Goal: Task Accomplishment & Management: Manage account settings

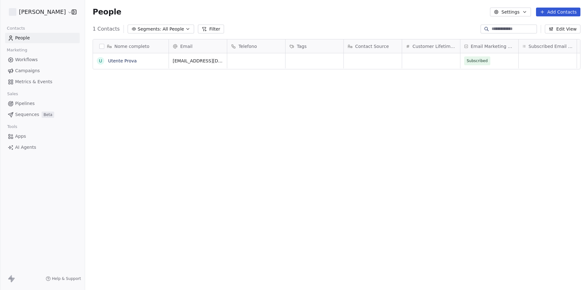
scroll to position [250, 498]
click at [38, 11] on html "[PERSON_NAME] Rosa Contacts People Marketing Workflows Campaigns Metrics & Even…" at bounding box center [294, 145] width 588 height 290
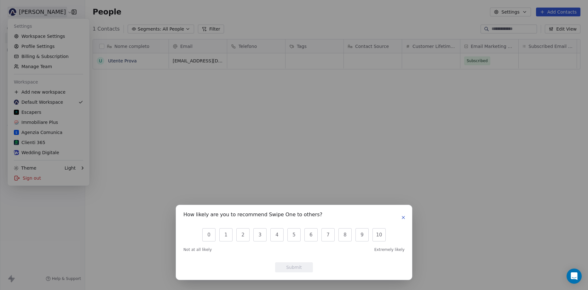
click at [403, 217] on icon "button" at bounding box center [403, 217] width 3 height 3
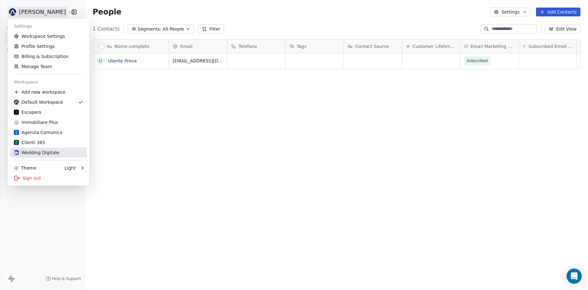
click at [23, 154] on div "Wedding Digitale" at bounding box center [36, 152] width 45 height 6
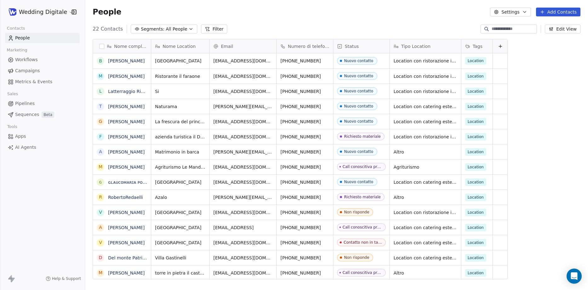
scroll to position [250, 498]
click at [39, 14] on html "Wedding Digitale Contacts People Marketing Workflows Campaigns Metrics & Events…" at bounding box center [294, 145] width 588 height 290
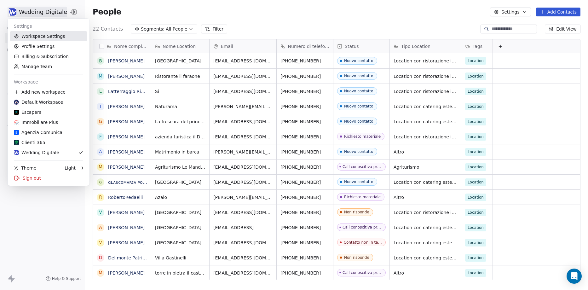
click at [37, 38] on link "Workspace Settings" at bounding box center [48, 36] width 77 height 10
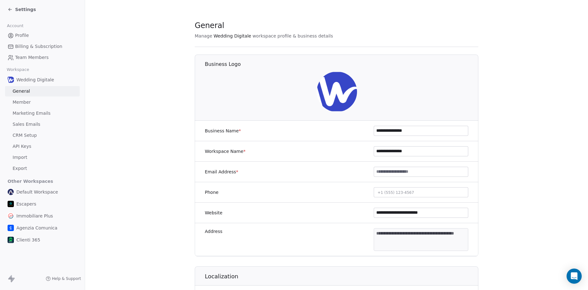
click at [28, 125] on span "Sales Emails" at bounding box center [27, 124] width 28 height 7
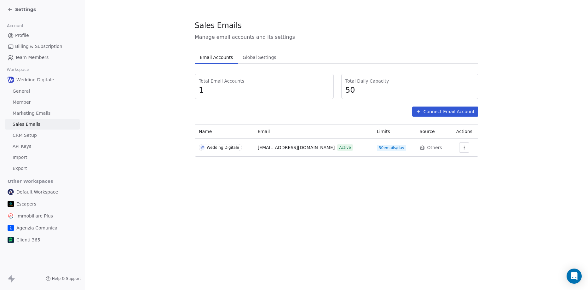
click at [465, 149] on icon "button" at bounding box center [464, 147] width 5 height 5
click at [449, 159] on span "Settings" at bounding box center [454, 162] width 18 height 7
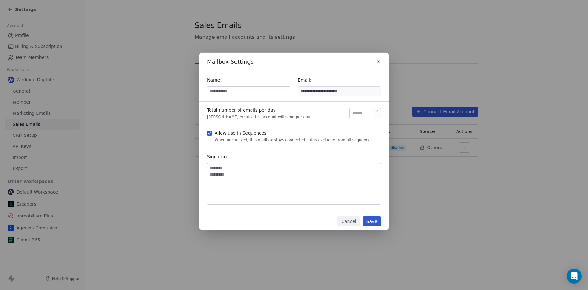
click at [360, 114] on input "**" at bounding box center [365, 113] width 28 height 5
type input "***"
click at [378, 221] on button "Save" at bounding box center [372, 221] width 18 height 10
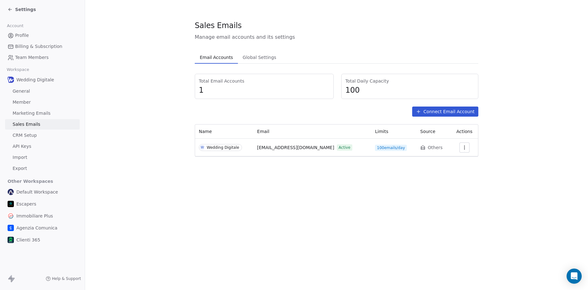
click at [464, 150] on icon "button" at bounding box center [464, 147] width 5 height 5
click at [449, 162] on span "Settings" at bounding box center [454, 162] width 18 height 7
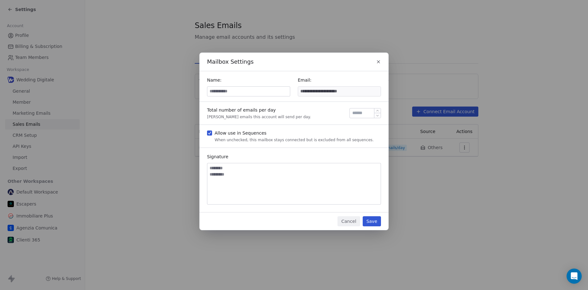
click at [363, 117] on div "***" at bounding box center [366, 113] width 32 height 10
click at [363, 115] on input "***" at bounding box center [365, 113] width 28 height 5
type input "**"
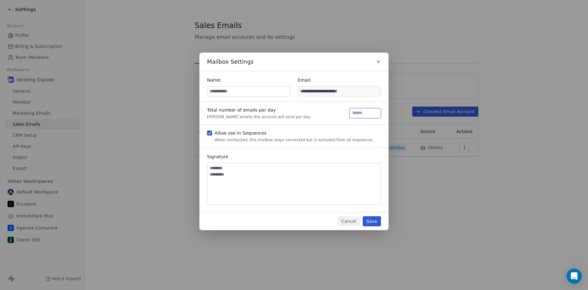
click at [377, 220] on button "Save" at bounding box center [372, 221] width 18 height 10
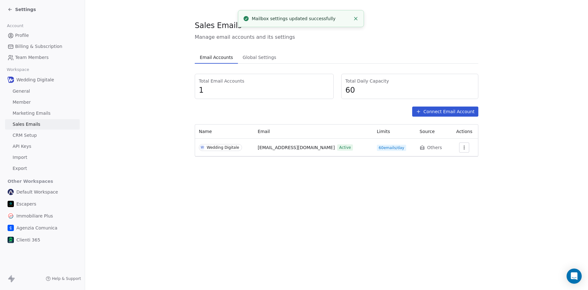
click at [466, 147] on button "button" at bounding box center [464, 147] width 10 height 10
click at [438, 162] on icon "Suggestions" at bounding box center [440, 161] width 5 height 5
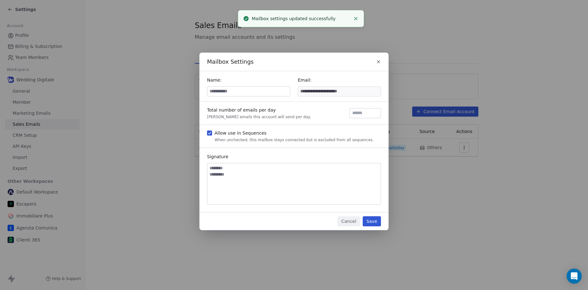
click at [279, 183] on textarea at bounding box center [293, 183] width 173 height 41
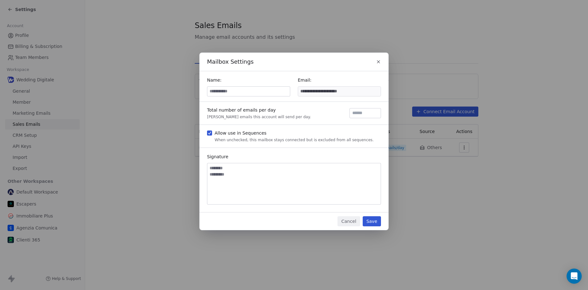
click at [234, 93] on input at bounding box center [248, 91] width 83 height 9
type input "**********"
click at [235, 172] on textarea at bounding box center [293, 183] width 173 height 41
click at [374, 222] on button "Save" at bounding box center [372, 221] width 18 height 10
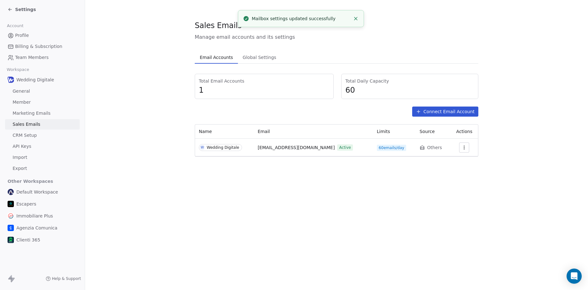
click at [20, 11] on span "Settings" at bounding box center [25, 9] width 21 height 6
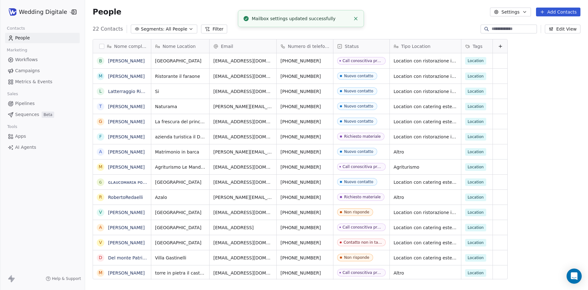
scroll to position [250, 498]
click at [29, 115] on span "Sequences" at bounding box center [27, 114] width 24 height 7
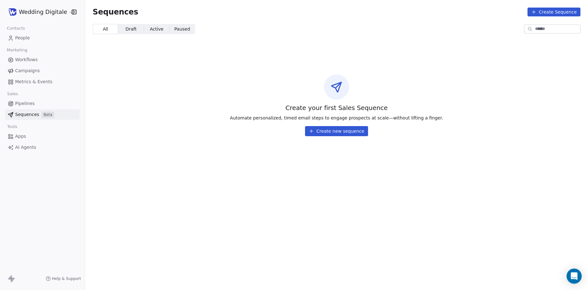
click at [331, 132] on button "Create new sequence" at bounding box center [336, 131] width 63 height 10
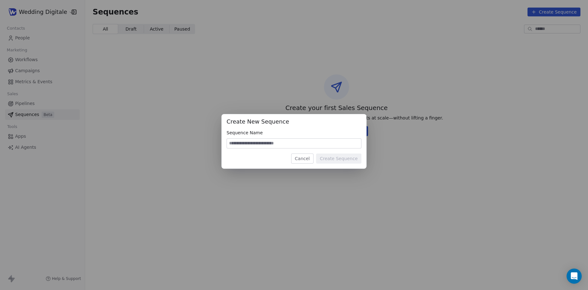
click at [270, 144] on input at bounding box center [294, 143] width 134 height 9
type input "*"
type input "**********"
click at [333, 159] on button "Create Sequence" at bounding box center [338, 159] width 45 height 10
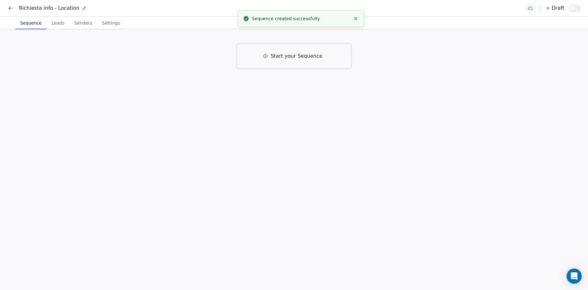
click at [280, 55] on span "Start your Sequence" at bounding box center [297, 56] width 52 height 8
click at [238, 101] on span "Click to Setup" at bounding box center [226, 102] width 31 height 5
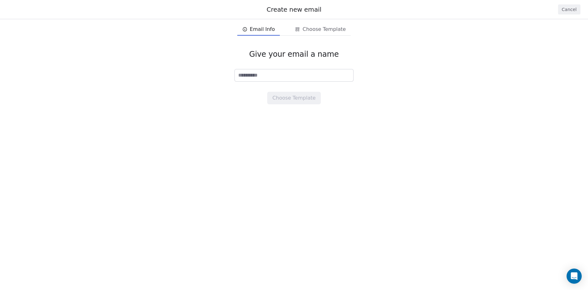
click at [571, 8] on button "Cancel" at bounding box center [569, 9] width 22 height 10
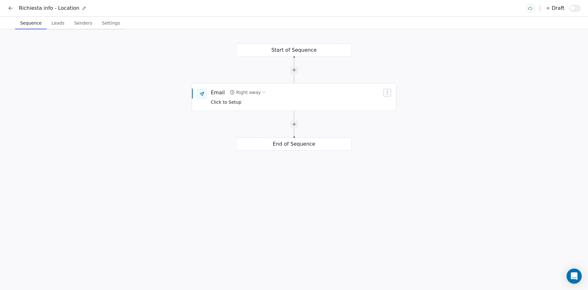
click at [306, 54] on div "Start of Sequence Email Right away Click to Setup End of Sequence" at bounding box center [294, 159] width 588 height 261
click at [297, 51] on div "Start of Sequence Email Right away Click to Setup End of Sequence" at bounding box center [294, 159] width 588 height 261
click at [231, 103] on span "Click to Setup" at bounding box center [226, 102] width 31 height 5
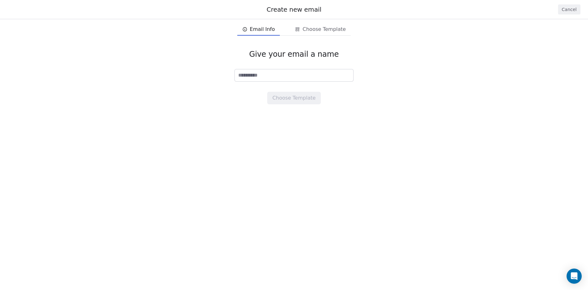
click at [263, 75] on input at bounding box center [294, 75] width 119 height 12
click at [261, 73] on input at bounding box center [294, 75] width 119 height 12
click at [265, 32] on span "Email Info" at bounding box center [262, 30] width 25 height 8
click at [261, 72] on input at bounding box center [294, 75] width 119 height 12
click at [263, 77] on input at bounding box center [294, 75] width 119 height 12
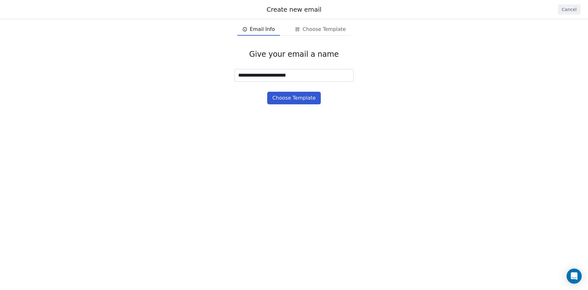
type input "**********"
click at [299, 97] on button "Choose Template" at bounding box center [293, 98] width 53 height 13
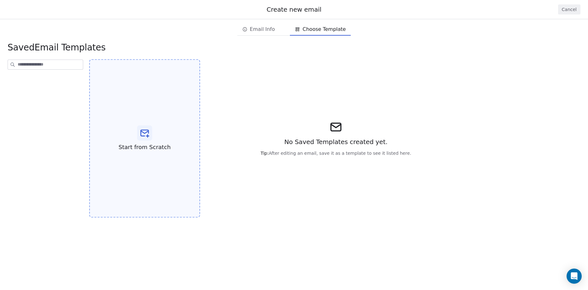
click at [172, 134] on div "Start from Scratch" at bounding box center [144, 138] width 111 height 159
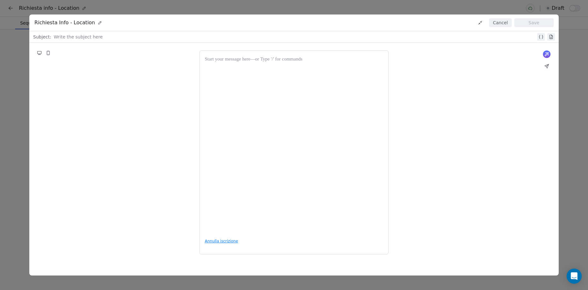
click at [547, 53] on icon at bounding box center [546, 54] width 5 height 5
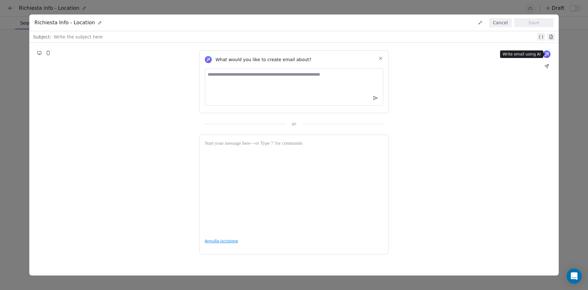
click at [548, 54] on icon at bounding box center [548, 53] width 1 height 1
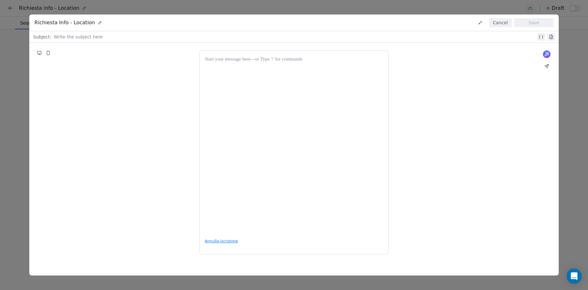
click at [426, 98] on div "What would you like to create email about? or Annulla iscrizione" at bounding box center [293, 152] width 529 height 219
click at [223, 60] on div at bounding box center [294, 60] width 178 height 8
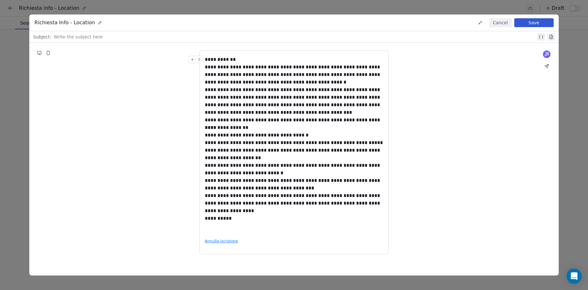
click at [237, 60] on div "**********" at bounding box center [294, 60] width 178 height 8
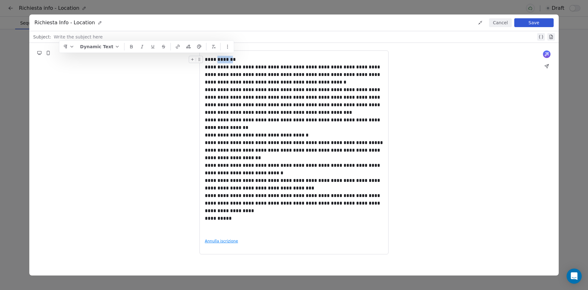
drag, startPoint x: 217, startPoint y: 58, endPoint x: 234, endPoint y: 59, distance: 17.4
click at [234, 59] on div "**********" at bounding box center [294, 60] width 178 height 8
click at [99, 45] on button "Dynamic Text" at bounding box center [100, 46] width 45 height 9
click at [109, 71] on div "Contact Properties" at bounding box center [115, 71] width 61 height 10
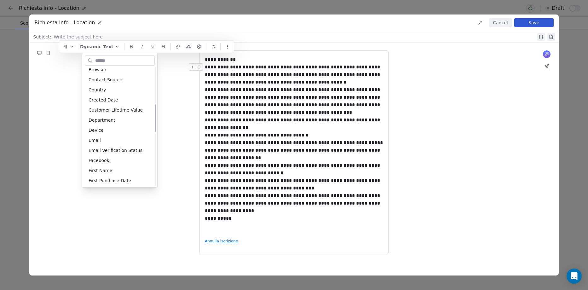
scroll to position [189, 0]
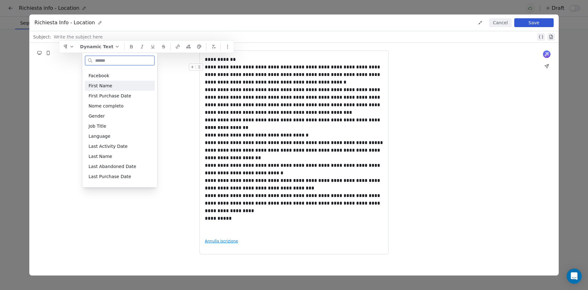
click at [107, 86] on div "First Name" at bounding box center [120, 86] width 70 height 10
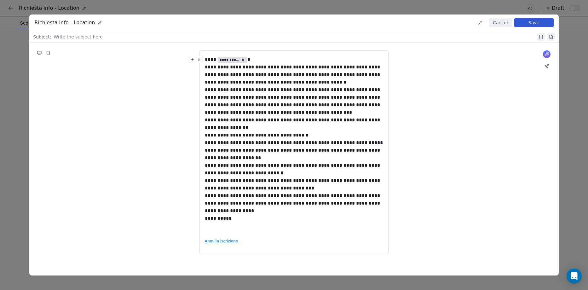
click at [253, 60] on div "**********" at bounding box center [294, 60] width 178 height 8
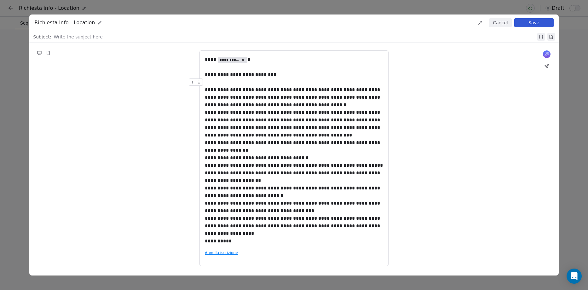
click at [252, 86] on div at bounding box center [294, 82] width 178 height 8
click at [262, 74] on div "**********" at bounding box center [294, 75] width 178 height 8
click at [267, 75] on div "**********" at bounding box center [294, 75] width 178 height 8
click at [259, 62] on div "**********" at bounding box center [294, 60] width 178 height 8
click at [271, 72] on div "**********" at bounding box center [294, 75] width 178 height 8
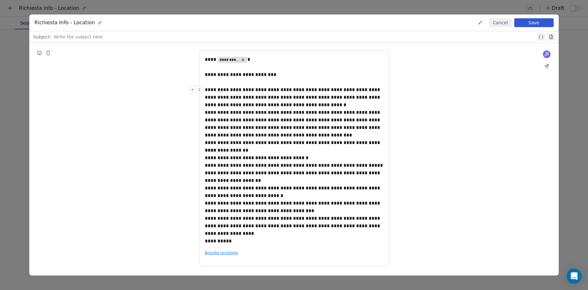
click at [206, 89] on div "**********" at bounding box center [294, 97] width 178 height 23
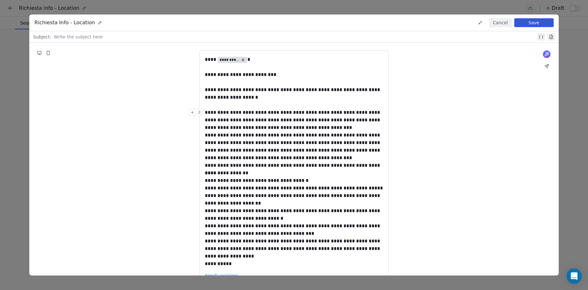
click at [324, 128] on div "**********" at bounding box center [294, 120] width 178 height 23
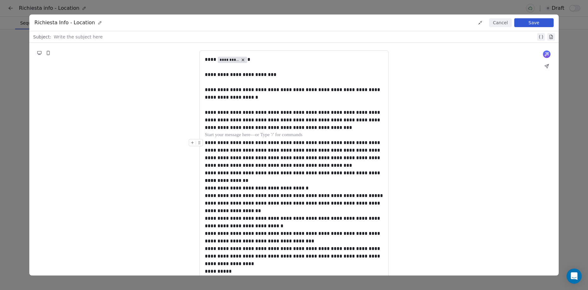
click at [307, 165] on div "**********" at bounding box center [294, 154] width 178 height 30
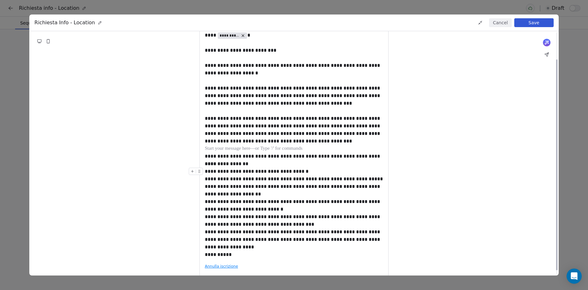
scroll to position [32, 0]
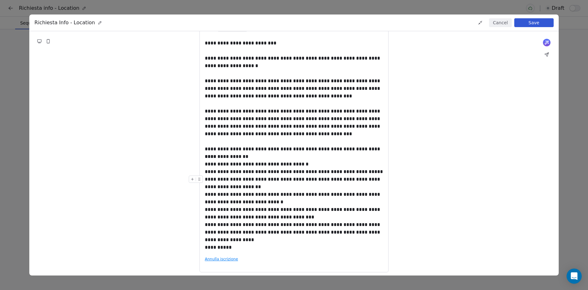
click at [245, 187] on div "**********" at bounding box center [294, 183] width 178 height 15
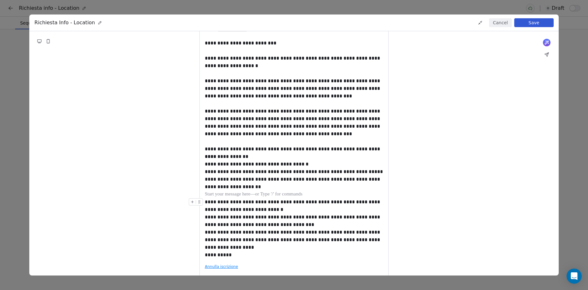
click at [271, 210] on div "**********" at bounding box center [294, 205] width 178 height 15
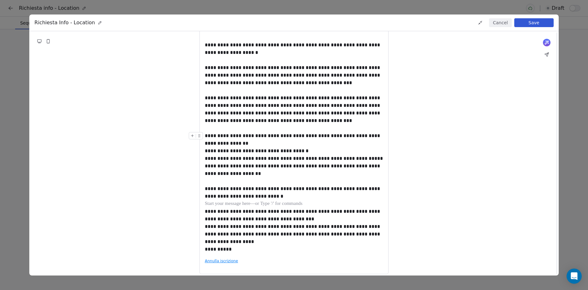
scroll to position [51, 0]
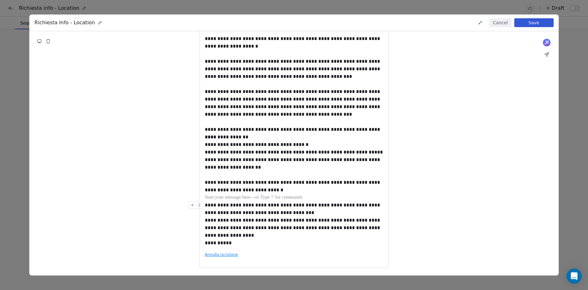
click at [286, 212] on div "**********" at bounding box center [294, 208] width 178 height 15
click at [191, 207] on icon at bounding box center [192, 205] width 4 height 4
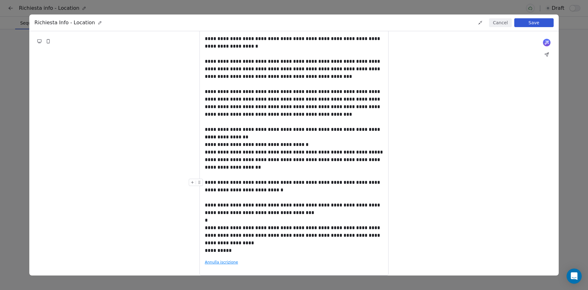
click at [299, 187] on div "**********" at bounding box center [294, 186] width 178 height 15
click at [280, 216] on div "**********" at bounding box center [294, 208] width 178 height 15
click at [219, 219] on body "**********" at bounding box center [294, 145] width 588 height 290
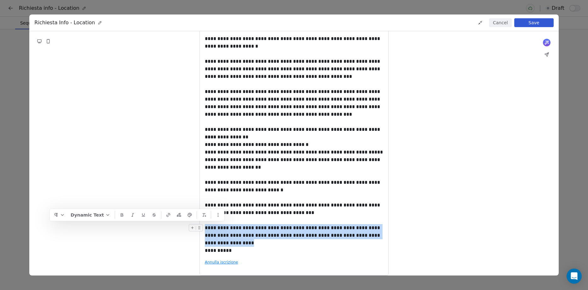
drag, startPoint x: 233, startPoint y: 243, endPoint x: 205, endPoint y: 229, distance: 31.3
click at [205, 229] on div "**********" at bounding box center [294, 235] width 178 height 23
click at [238, 230] on div "**********" at bounding box center [294, 235] width 178 height 23
drag, startPoint x: 233, startPoint y: 251, endPoint x: 206, endPoint y: 228, distance: 34.8
click at [206, 228] on div "**********" at bounding box center [294, 130] width 178 height 250
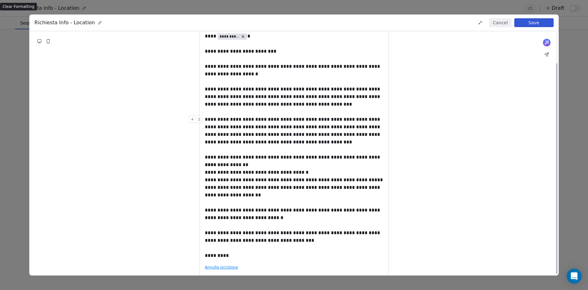
scroll to position [36, 0]
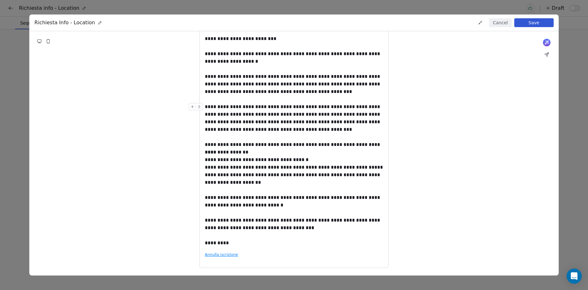
click at [538, 24] on button "Save" at bounding box center [533, 22] width 39 height 9
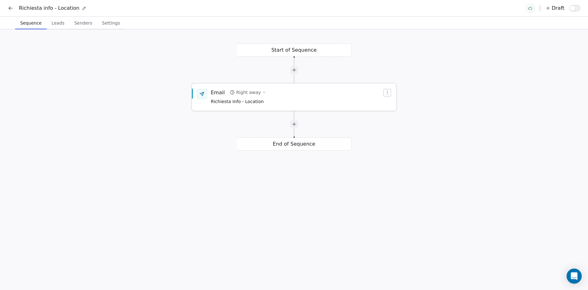
click at [255, 91] on div "Right away" at bounding box center [248, 92] width 25 height 6
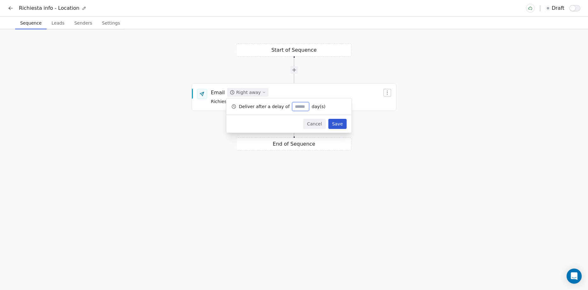
click at [319, 126] on button "Cancel" at bounding box center [314, 124] width 22 height 10
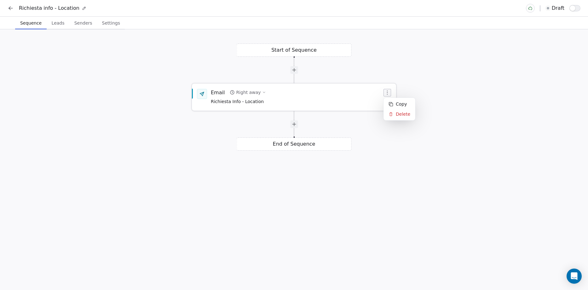
click at [386, 93] on icon "button" at bounding box center [387, 92] width 5 height 5
click at [194, 94] on div "Email Right away Richiesta Info - Location" at bounding box center [294, 97] width 204 height 26
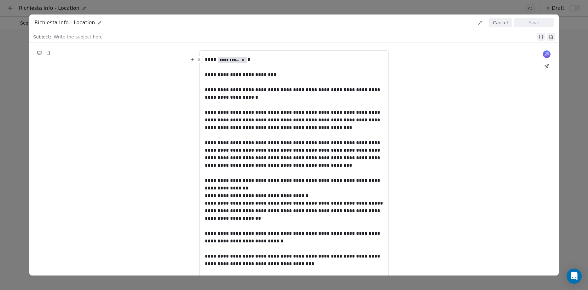
click at [504, 24] on button "Cancel" at bounding box center [500, 22] width 22 height 9
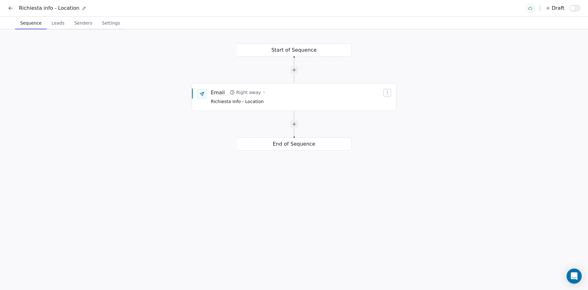
click at [51, 22] on span "Leads" at bounding box center [58, 23] width 18 height 9
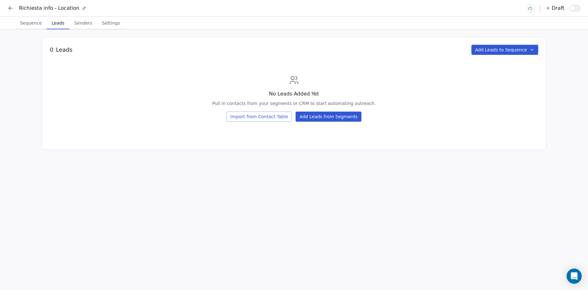
click at [82, 22] on span "Senders" at bounding box center [83, 23] width 23 height 9
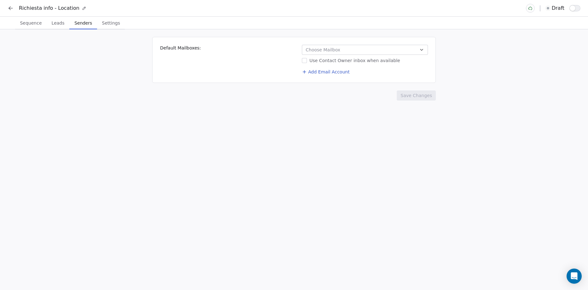
click at [324, 50] on span "Choose Mailbox" at bounding box center [323, 50] width 35 height 6
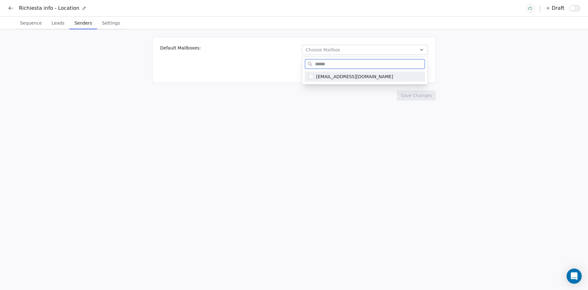
click at [332, 77] on span "[EMAIL_ADDRESS][DOMAIN_NAME]" at bounding box center [368, 76] width 105 height 6
click at [241, 76] on html "Richiesta info - Location draft Sequence Sequence Leads Leads Senders Senders S…" at bounding box center [294, 145] width 588 height 290
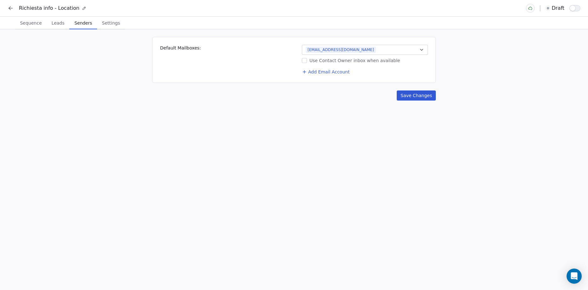
click at [342, 61] on div "Use Contact Owner inbox when available" at bounding box center [365, 60] width 126 height 6
click at [307, 61] on button "Use Contact Owner inbox when available" at bounding box center [304, 60] width 5 height 6
click at [337, 61] on div "Use Contact Owner inbox when available" at bounding box center [365, 60] width 126 height 6
click at [307, 61] on button "Use Contact Owner inbox when available" at bounding box center [304, 60] width 5 height 6
click at [424, 95] on button "Save Changes" at bounding box center [416, 95] width 39 height 10
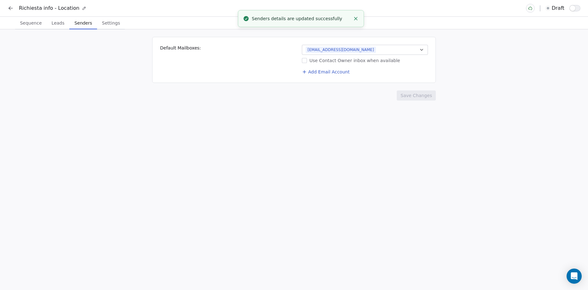
click at [109, 25] on span "Settings" at bounding box center [111, 23] width 23 height 9
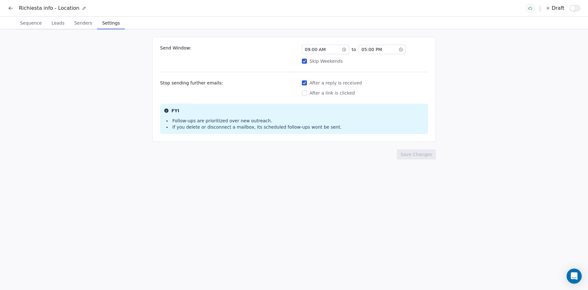
click at [313, 59] on div "Skip Weekends" at bounding box center [365, 61] width 126 height 6
click at [307, 59] on button "Skip Weekends" at bounding box center [304, 61] width 5 height 6
click at [365, 51] on span "05 : 00 PM" at bounding box center [372, 49] width 20 height 6
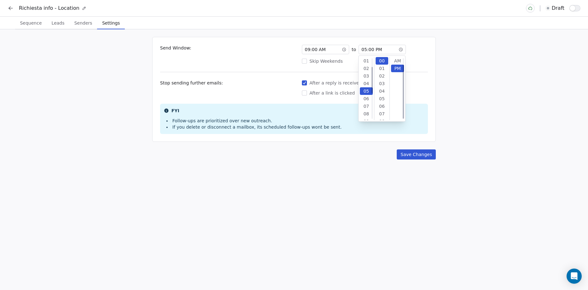
scroll to position [8, 0]
click at [364, 69] on div "06" at bounding box center [366, 69] width 13 height 8
click at [445, 111] on div "Send Window: 09 : 00 AM to 06 : 00 PM Skip Weekends Stop sending further emails…" at bounding box center [294, 159] width 588 height 261
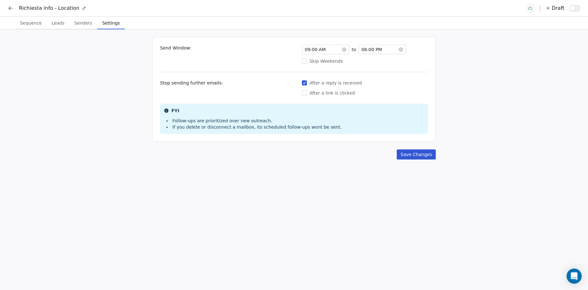
click at [365, 49] on span "06 : 00 PM" at bounding box center [372, 49] width 20 height 6
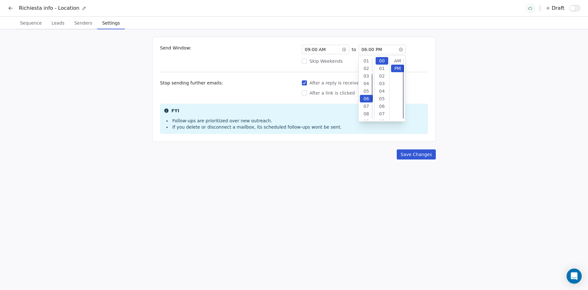
scroll to position [8, 0]
click at [364, 69] on div "07" at bounding box center [366, 69] width 13 height 8
click at [271, 62] on div "Send Window: 09 : 00 AM to 07 : 00 PM Skip Weekends" at bounding box center [294, 55] width 268 height 20
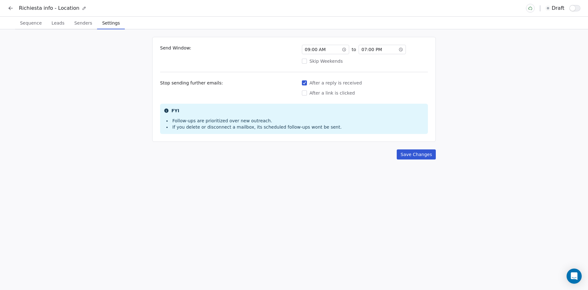
click at [309, 49] on span "09 : 00 AM" at bounding box center [315, 49] width 21 height 6
click at [310, 83] on div "08" at bounding box center [310, 85] width 13 height 8
click at [271, 67] on div "Send Window: 08 : 00 AM to 07 : 00 PM Skip Weekends Stop sending further emails…" at bounding box center [294, 89] width 284 height 105
click at [308, 51] on span "08 : 00 AM" at bounding box center [315, 49] width 21 height 6
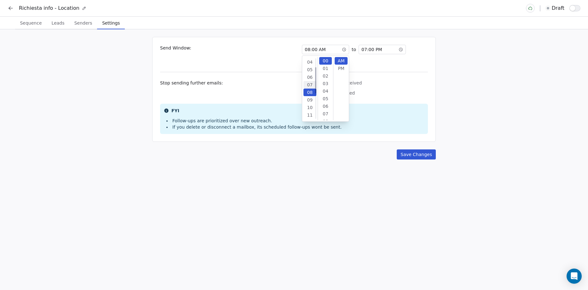
click at [312, 85] on div "07" at bounding box center [310, 85] width 13 height 8
click at [275, 51] on div "Send Window: 07 : 00 AM to 07 : 00 PM Skip Weekends" at bounding box center [294, 55] width 268 height 20
click at [415, 155] on button "Save Changes" at bounding box center [416, 154] width 39 height 10
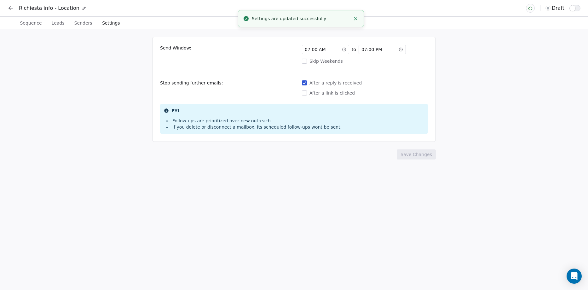
click at [61, 27] on span "Leads" at bounding box center [58, 23] width 18 height 9
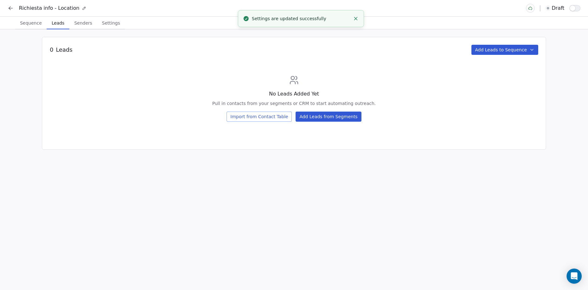
click at [521, 52] on button "Add Leads to Sequence" at bounding box center [505, 50] width 67 height 10
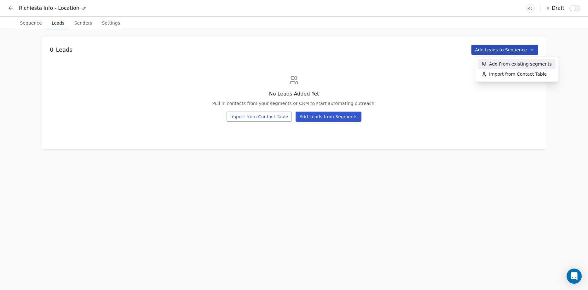
click at [331, 59] on html "Richiesta info - Location draft Sequence Sequence Leads Leads Senders Senders S…" at bounding box center [294, 145] width 588 height 290
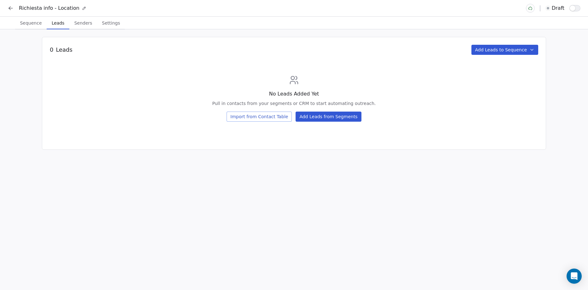
click at [30, 25] on span "Sequence" at bounding box center [30, 23] width 27 height 9
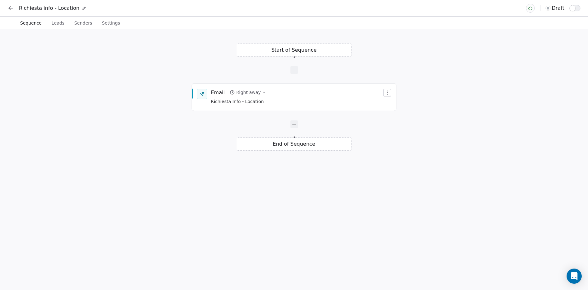
click at [573, 7] on span "button" at bounding box center [573, 8] width 6 height 6
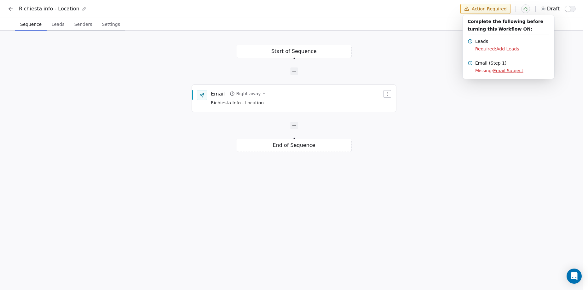
click at [502, 71] on span "Email Subject" at bounding box center [508, 70] width 30 height 5
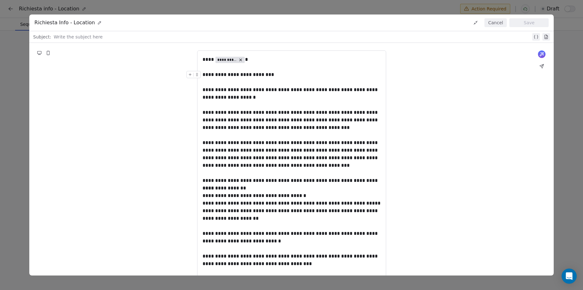
click at [78, 38] on div at bounding box center [293, 37] width 478 height 8
click at [54, 37] on div "**********" at bounding box center [296, 37] width 484 height 8
click at [541, 37] on icon at bounding box center [543, 36] width 5 height 5
click at [541, 36] on icon at bounding box center [543, 36] width 5 height 5
click at [129, 36] on icon at bounding box center [130, 37] width 2 height 2
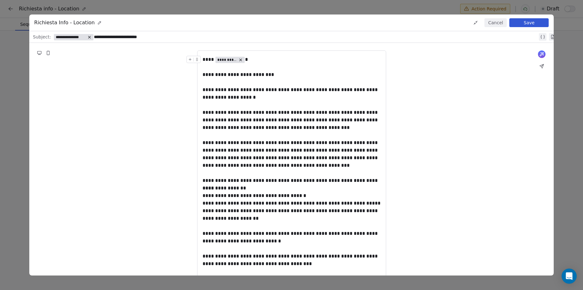
click at [67, 38] on span "**********" at bounding box center [71, 37] width 30 height 5
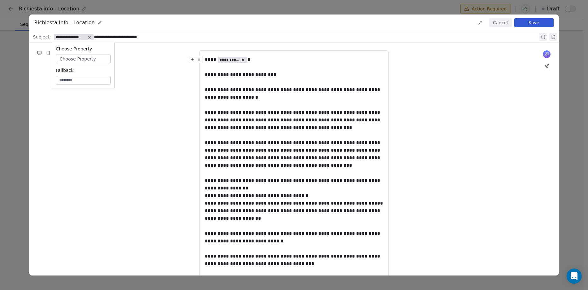
click at [75, 57] on span "Choose Property" at bounding box center [78, 59] width 36 height 6
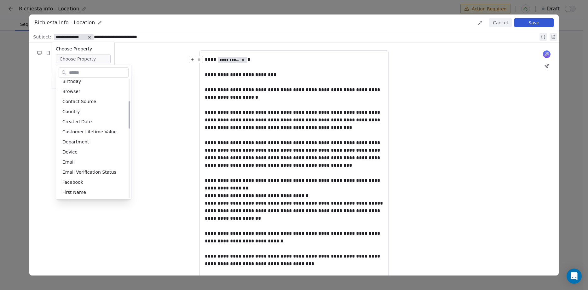
scroll to position [158, 0]
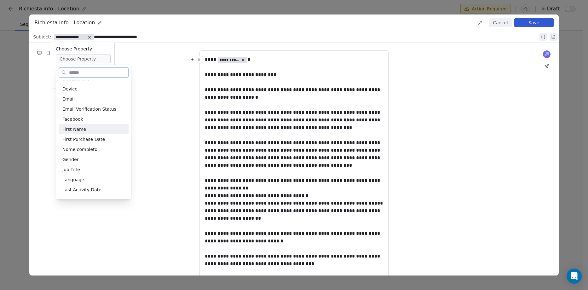
click at [78, 129] on div "First Name" at bounding box center [94, 129] width 70 height 10
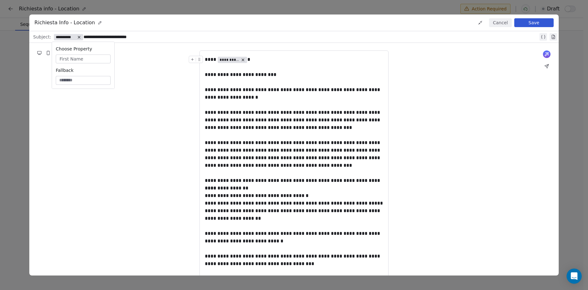
click at [83, 37] on div "**********" at bounding box center [296, 37] width 484 height 8
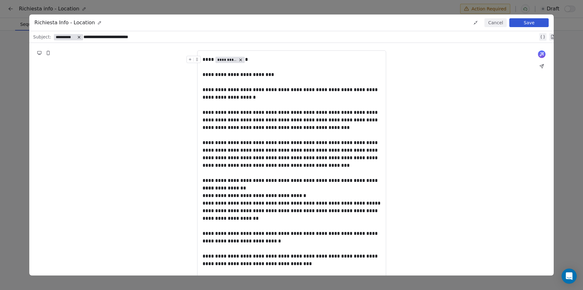
click at [530, 21] on button "Save" at bounding box center [529, 22] width 39 height 9
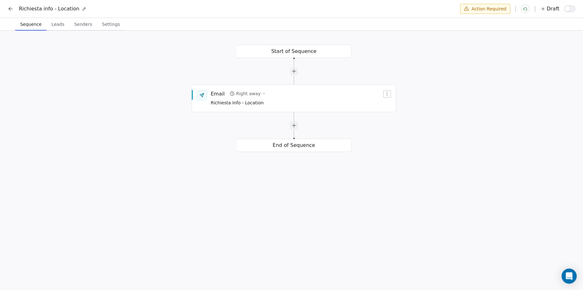
click at [499, 9] on html "Richiesta info - Location Action Required draft Sequence Sequence Leads Leads S…" at bounding box center [291, 145] width 583 height 291
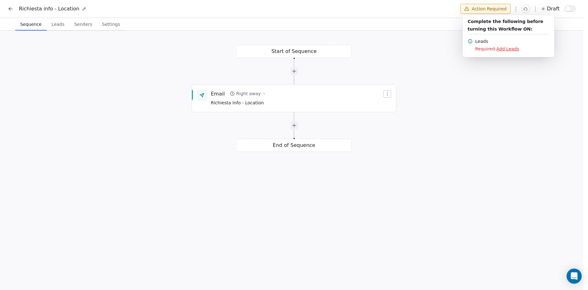
click at [504, 49] on span "Add Leads" at bounding box center [507, 48] width 23 height 5
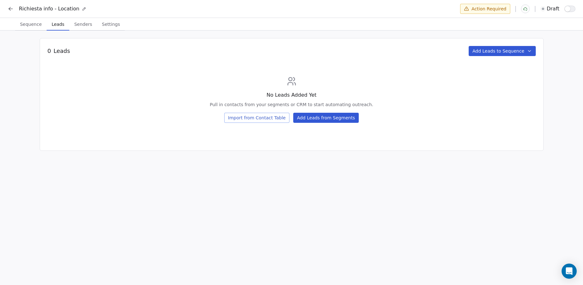
click at [318, 120] on button "Add Leads from Segments" at bounding box center [326, 118] width 66 height 10
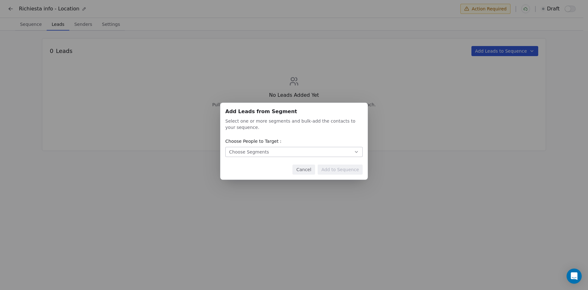
click at [266, 150] on button "Choose Segments" at bounding box center [293, 152] width 137 height 10
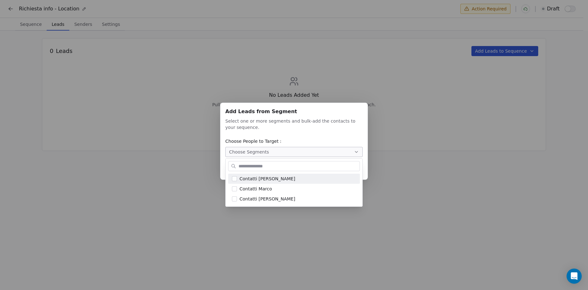
click at [259, 154] on div "Add Leads from Segment Add Leads from Segment Select one or more segments and b…" at bounding box center [294, 145] width 588 height 104
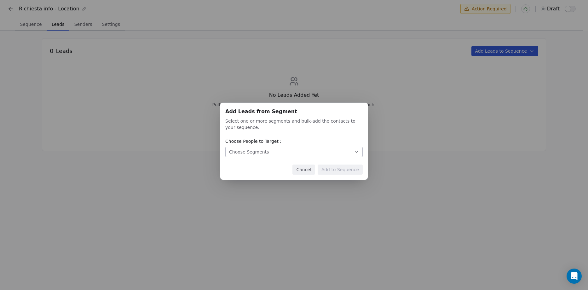
click at [308, 174] on button "Cancel" at bounding box center [304, 170] width 22 height 10
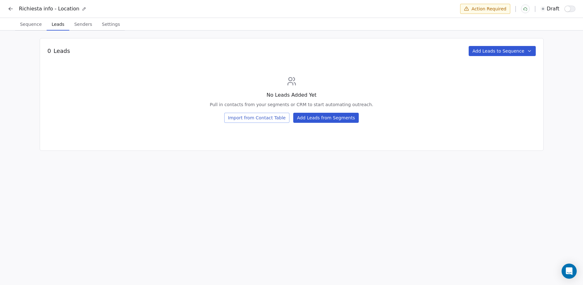
click at [332, 142] on div "0 Leads Add Leads to Sequence No Leads Added Yet Pull in contacts from your seg…" at bounding box center [292, 94] width 504 height 113
click at [11, 8] on icon at bounding box center [11, 9] width 6 height 6
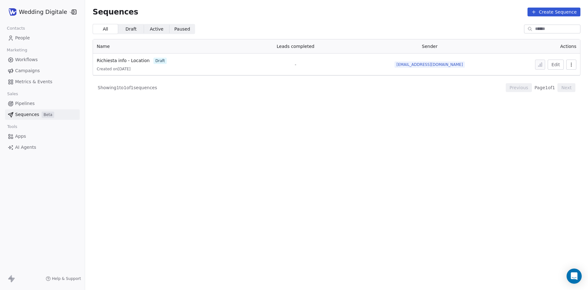
drag, startPoint x: 97, startPoint y: 70, endPoint x: 145, endPoint y: 72, distance: 47.3
click at [145, 72] on td "Richiesta info - Location draft Created on 15 ott 2025" at bounding box center [160, 65] width 135 height 22
click at [48, 15] on html "Wedding Digitale Contacts People Marketing Workflows Campaigns Metrics & Events…" at bounding box center [294, 145] width 588 height 290
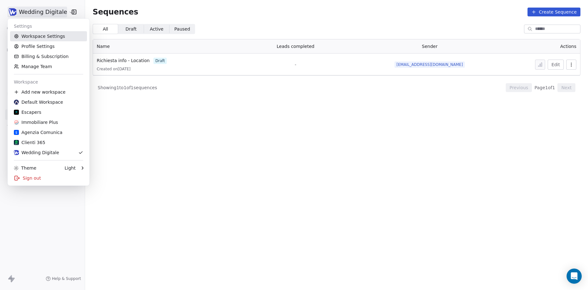
click at [36, 38] on link "Workspace Settings" at bounding box center [48, 36] width 77 height 10
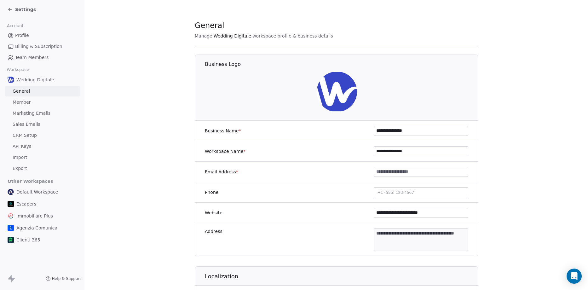
click at [30, 113] on span "Marketing Emails" at bounding box center [32, 113] width 38 height 7
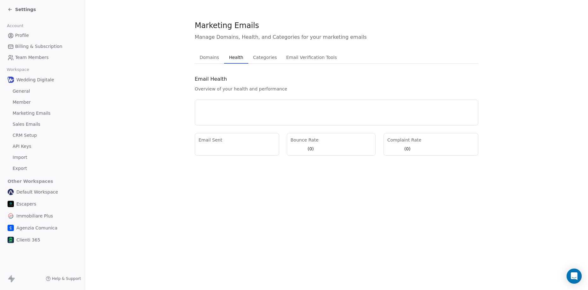
drag, startPoint x: 235, startPoint y: 57, endPoint x: 253, endPoint y: 59, distance: 18.7
click at [235, 57] on span "Health" at bounding box center [236, 57] width 19 height 9
click at [264, 59] on span "Categories" at bounding box center [265, 57] width 29 height 9
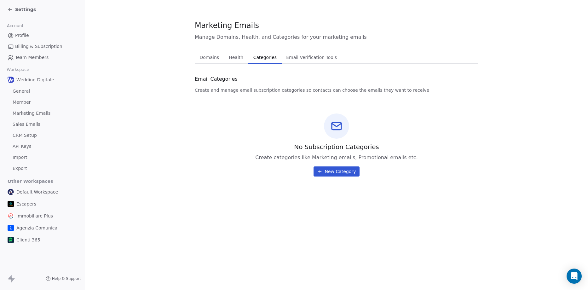
click at [295, 57] on span "Email Verification Tools" at bounding box center [312, 57] width 56 height 9
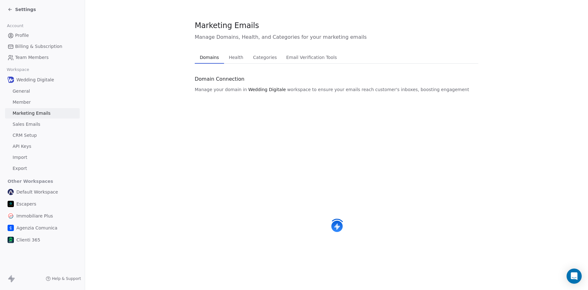
click at [210, 61] on span "Domains" at bounding box center [209, 57] width 24 height 9
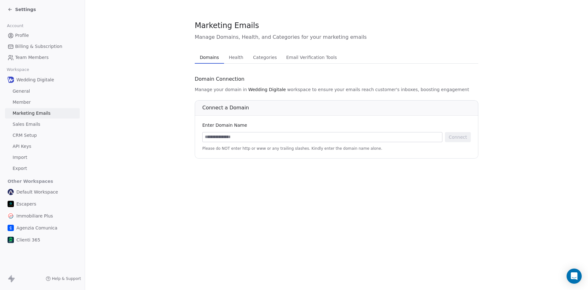
click at [13, 8] on div "Settings" at bounding box center [22, 9] width 28 height 6
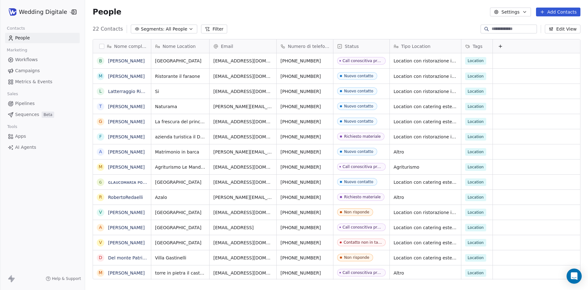
scroll to position [250, 498]
drag, startPoint x: 303, startPoint y: 280, endPoint x: 289, endPoint y: 281, distance: 13.6
click at [289, 281] on div "Nome completo B Baldo Murania M Mario Caia L Latterraggio Ricevimenti T Tiziano…" at bounding box center [336, 161] width 503 height 255
click at [560, 27] on button "Edit View" at bounding box center [563, 29] width 36 height 9
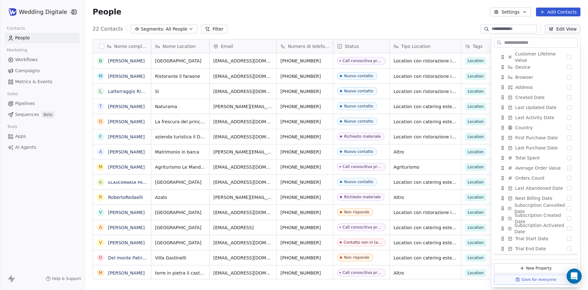
scroll to position [339, 0]
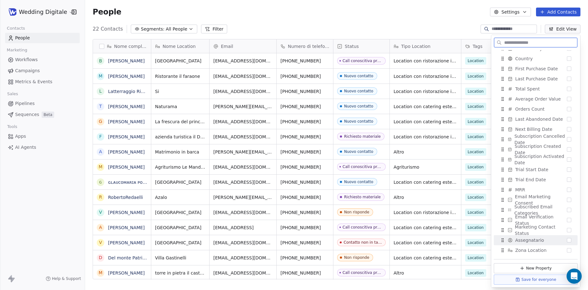
click at [567, 240] on button "Suggestions" at bounding box center [569, 240] width 4 height 4
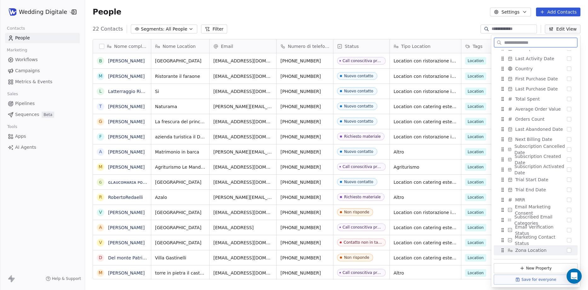
click at [567, 252] on button "Suggestions" at bounding box center [569, 250] width 4 height 4
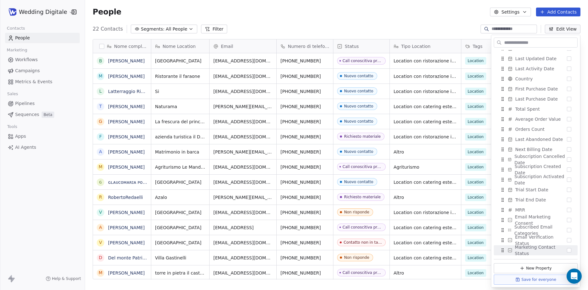
click at [420, 18] on div "People Settings Add Contacts" at bounding box center [336, 12] width 503 height 24
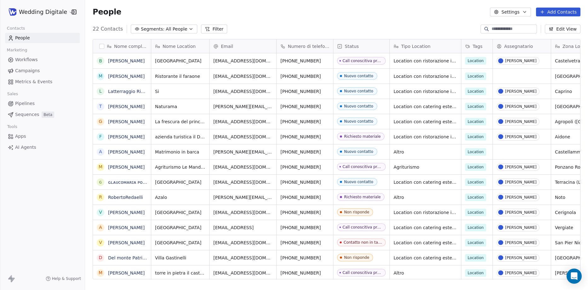
click at [551, 28] on icon "button" at bounding box center [550, 28] width 1 height 1
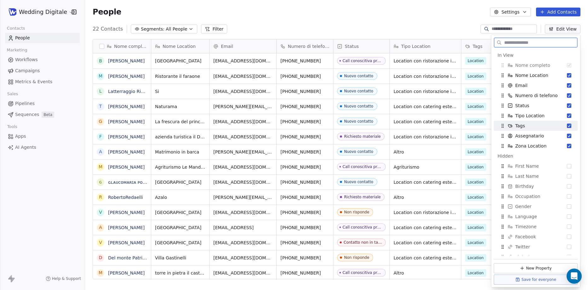
click at [567, 127] on button "Suggestions" at bounding box center [569, 126] width 4 height 4
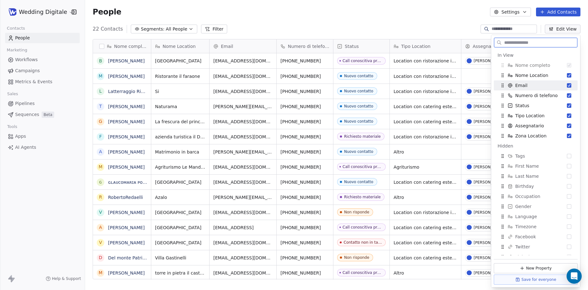
click at [567, 86] on button "Suggestions" at bounding box center [569, 85] width 4 height 4
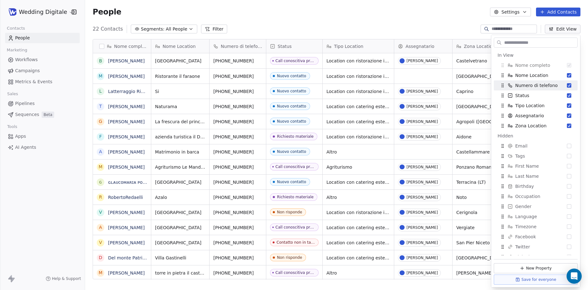
click at [430, 20] on div "People Settings Add Contacts" at bounding box center [336, 12] width 503 height 24
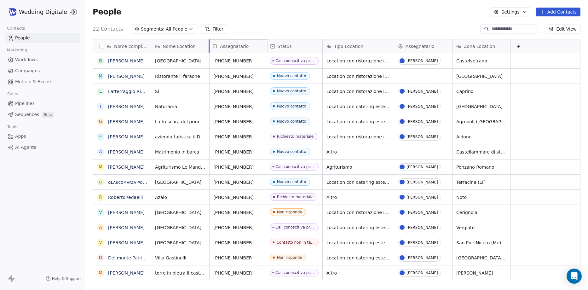
drag, startPoint x: 420, startPoint y: 47, endPoint x: 217, endPoint y: 50, distance: 202.7
click at [217, 50] on div "Nome completo B Baldo Murania M Mario Caia L Latterraggio Ricevimenti T Tiziano…" at bounding box center [336, 159] width 487 height 240
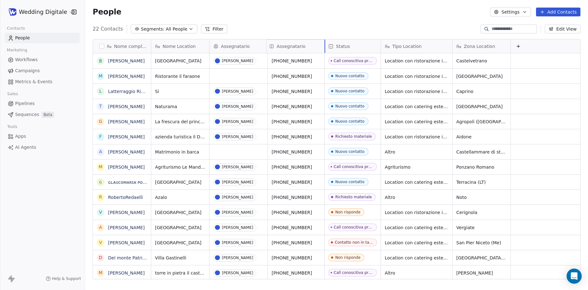
drag, startPoint x: 239, startPoint y: 49, endPoint x: 312, endPoint y: 49, distance: 73.1
click at [312, 49] on div "Nome completo B Baldo Murania M Mario Caia L Latterraggio Ricevimenti T Tiziano…" at bounding box center [336, 159] width 487 height 240
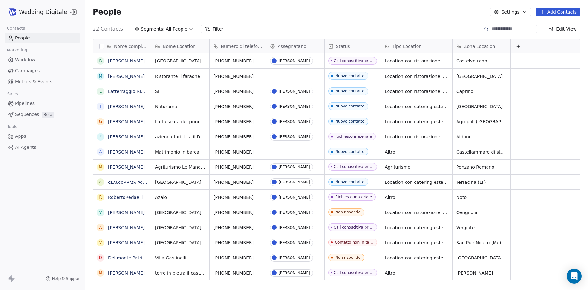
click at [277, 12] on div "People Settings Add Contacts" at bounding box center [337, 12] width 488 height 9
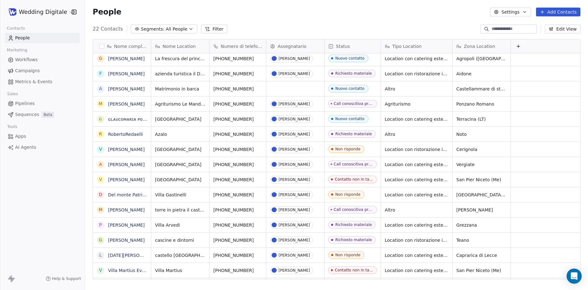
scroll to position [0, 0]
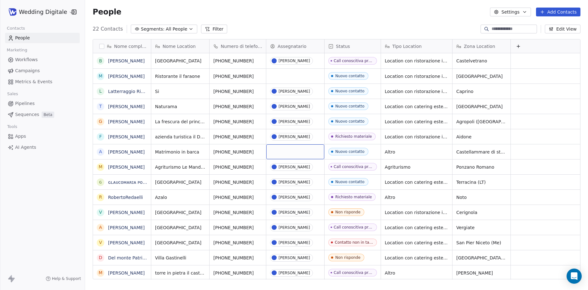
click at [291, 152] on div "grid" at bounding box center [295, 151] width 58 height 15
click at [290, 152] on div "grid" at bounding box center [295, 151] width 58 height 15
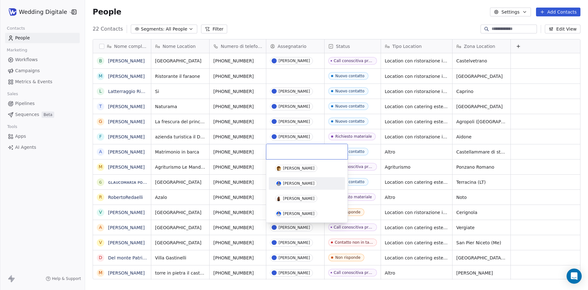
click at [298, 182] on div "[PERSON_NAME]" at bounding box center [299, 183] width 32 height 4
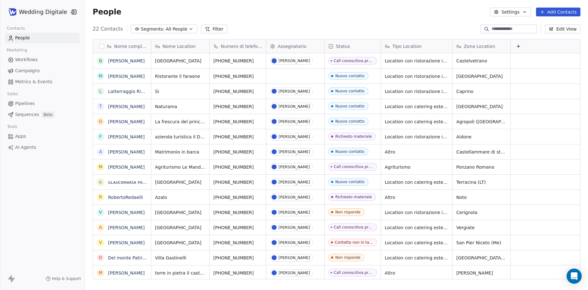
click at [574, 23] on div "People Settings Add Contacts" at bounding box center [336, 12] width 503 height 24
click at [569, 30] on button "Edit View" at bounding box center [563, 29] width 36 height 9
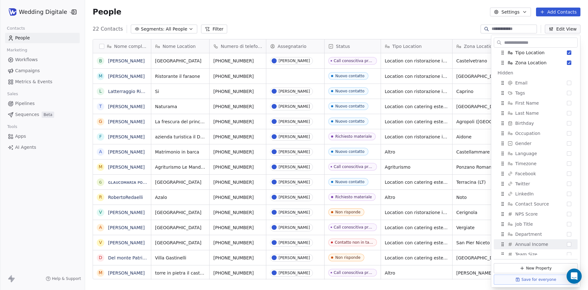
scroll to position [189, 0]
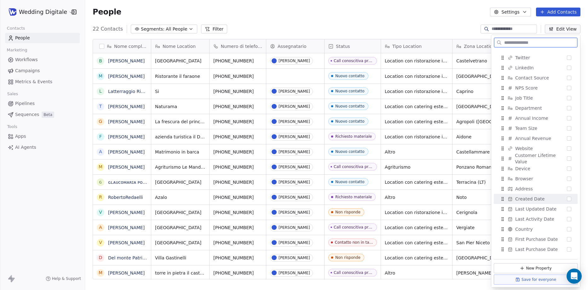
click at [567, 199] on button "Suggestions" at bounding box center [569, 199] width 4 height 4
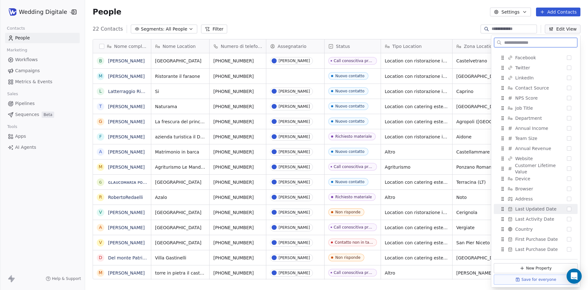
scroll to position [199, 0]
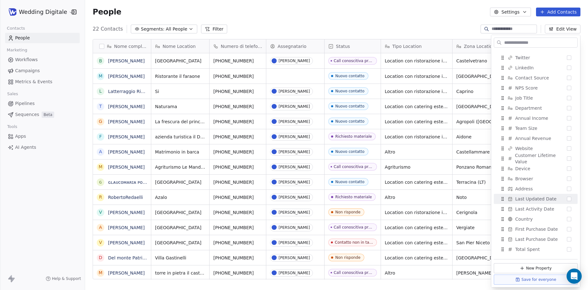
click at [452, 29] on div "22 Contacts Segments: All People Filter Edit View" at bounding box center [336, 29] width 503 height 10
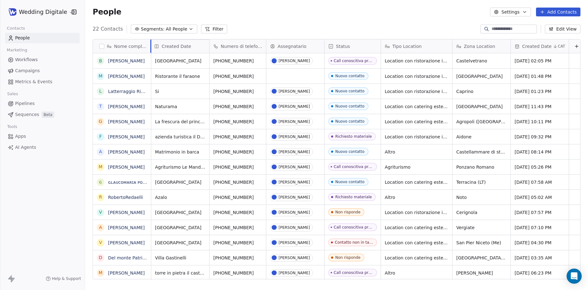
drag, startPoint x: 542, startPoint y: 46, endPoint x: 164, endPoint y: 50, distance: 378.9
click at [164, 50] on div "Nome completo B Baldo Murania M Mario Caia L Latterraggio Ricevimenti T Tiziano…" at bounding box center [336, 159] width 487 height 240
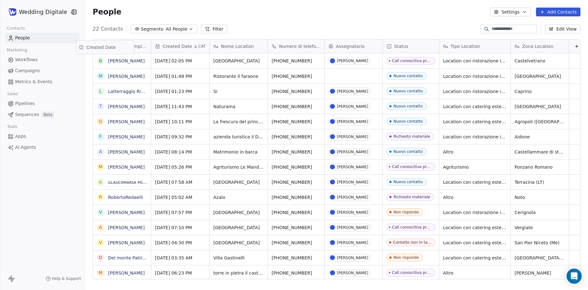
drag, startPoint x: 182, startPoint y: 46, endPoint x: 106, endPoint y: 47, distance: 75.3
click at [106, 47] on div "Nome completo B Baldo Murania M Mario Caia L Latterraggio Ricevimenti T Tiziano…" at bounding box center [336, 159] width 487 height 240
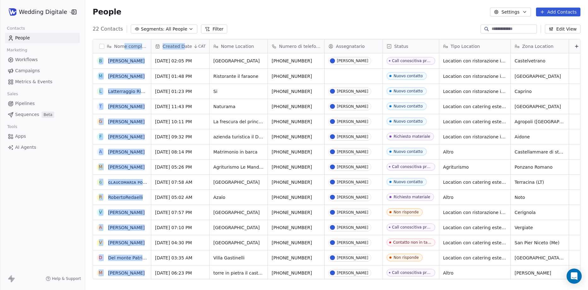
drag, startPoint x: 124, startPoint y: 47, endPoint x: 184, endPoint y: 47, distance: 60.2
click at [184, 47] on div "Nome completo B Baldo Murania M Mario Caia L Latterraggio Ricevimenti T Tiziano…" at bounding box center [336, 159] width 487 height 240
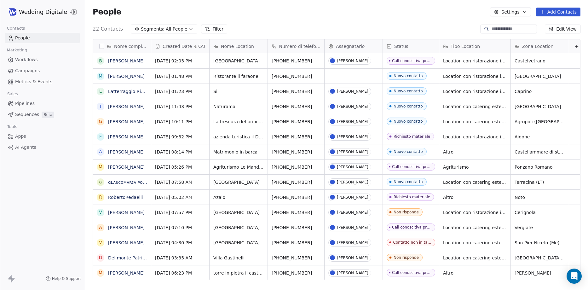
click at [274, 15] on div "People Settings Add Contacts" at bounding box center [337, 12] width 488 height 9
click at [33, 10] on html "Wedding Digitale Contacts People Marketing Workflows Campaigns Metrics & Events…" at bounding box center [294, 145] width 588 height 290
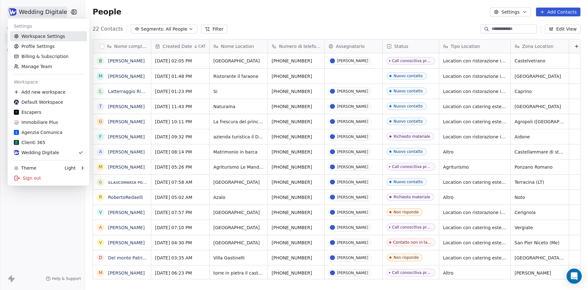
click at [40, 38] on link "Workspace Settings" at bounding box center [48, 36] width 77 height 10
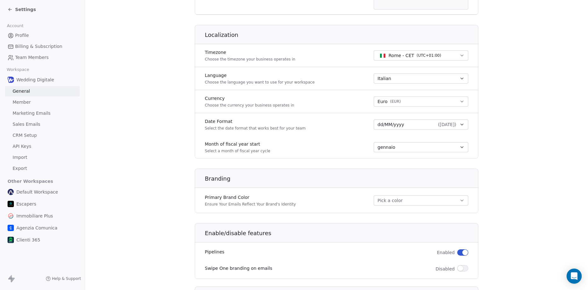
scroll to position [174, 0]
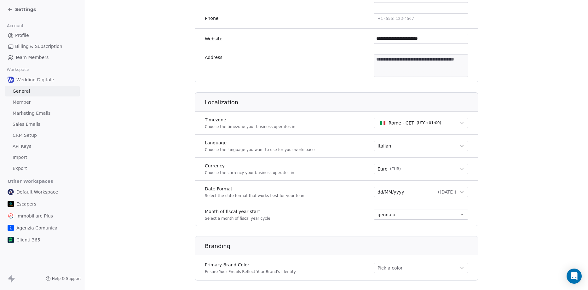
click at [396, 194] on span "dd/MM/yyyy" at bounding box center [391, 192] width 27 height 6
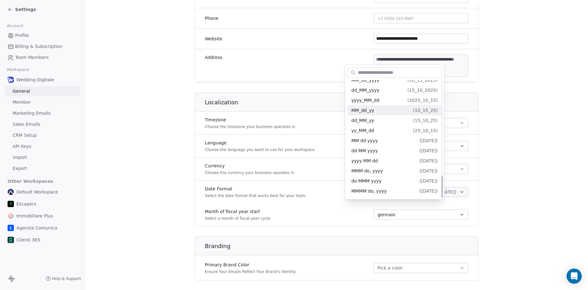
scroll to position [519, 0]
click at [579, 149] on html "**********" at bounding box center [294, 145] width 588 height 290
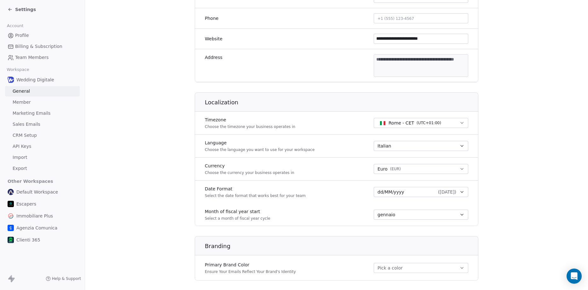
click at [445, 124] on button "Rome - CET ( UTC+01:00 )" at bounding box center [421, 123] width 95 height 10
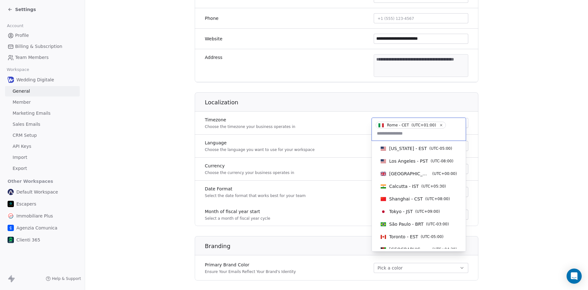
click at [512, 108] on html "**********" at bounding box center [294, 145] width 588 height 290
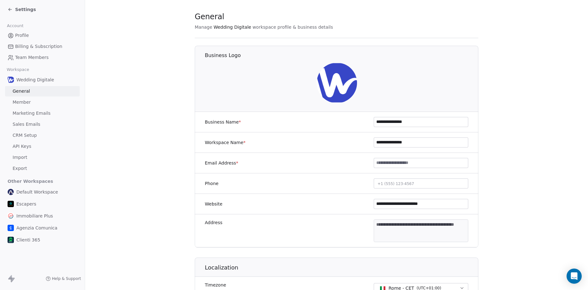
scroll to position [0, 0]
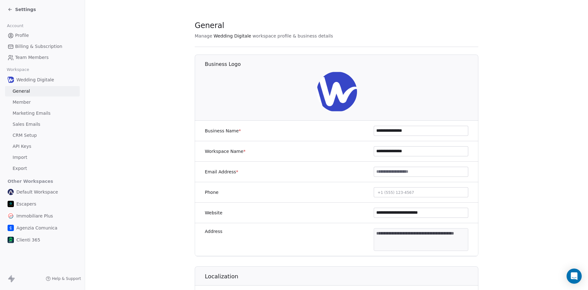
click at [16, 11] on span "Settings" at bounding box center [25, 9] width 21 height 6
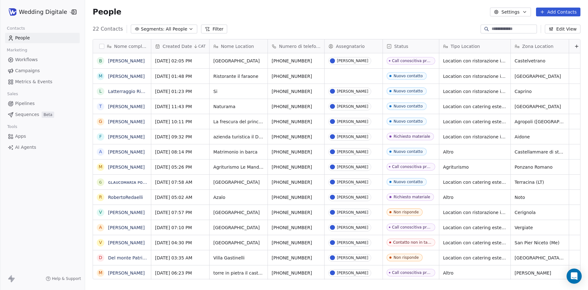
scroll to position [250, 498]
click at [118, 150] on link "[PERSON_NAME]" at bounding box center [126, 151] width 37 height 5
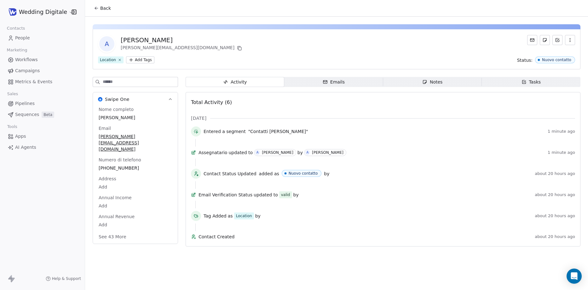
click at [327, 83] on icon "button" at bounding box center [325, 81] width 4 height 3
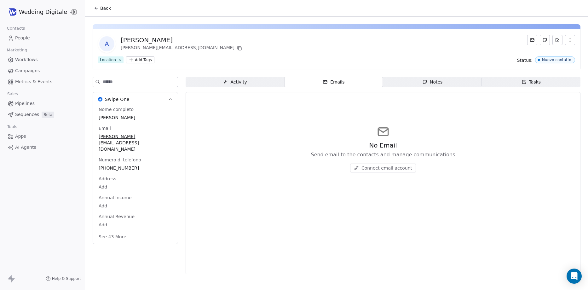
click at [378, 169] on span "Connect email account" at bounding box center [387, 168] width 51 height 6
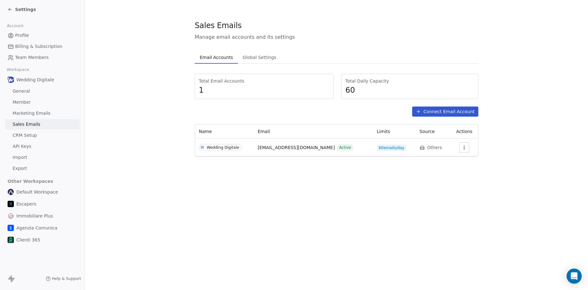
drag, startPoint x: 250, startPoint y: 148, endPoint x: 252, endPoint y: 117, distance: 31.6
click at [250, 148] on div "W Wedding Digitale" at bounding box center [224, 147] width 51 height 7
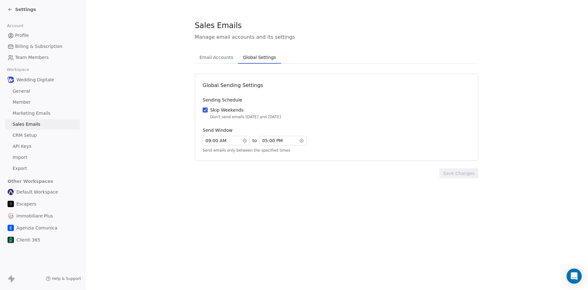
click at [264, 57] on span "Global Settings" at bounding box center [260, 57] width 38 height 9
click at [205, 110] on button "Skip Weekends Don't send emails on Saturday and Sunday" at bounding box center [205, 110] width 5 height 6
click at [245, 142] on icon at bounding box center [245, 140] width 4 height 4
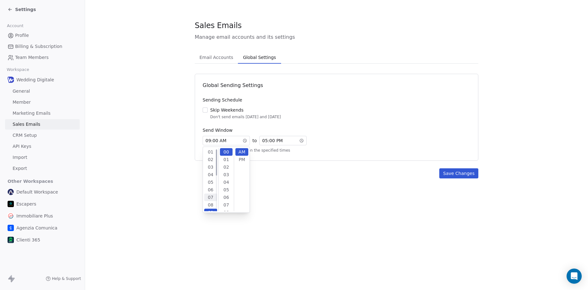
click at [209, 199] on div "07" at bounding box center [210, 198] width 13 height 8
click at [281, 139] on span "05 : 00 PM" at bounding box center [272, 140] width 20 height 6
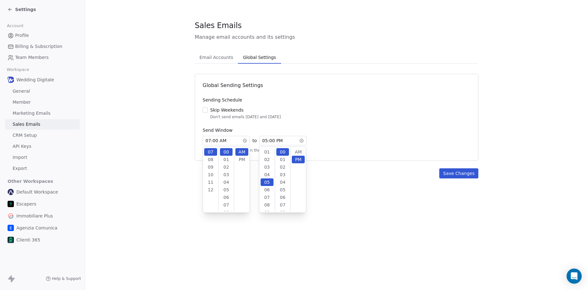
scroll to position [8, 0]
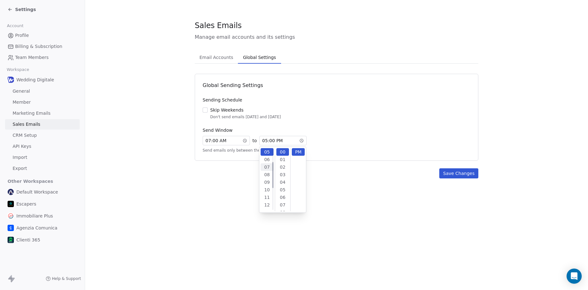
click at [268, 168] on div "07" at bounding box center [267, 167] width 13 height 8
click at [418, 175] on div "Save Changes" at bounding box center [337, 173] width 284 height 10
click at [464, 173] on button "Save Changes" at bounding box center [458, 173] width 39 height 10
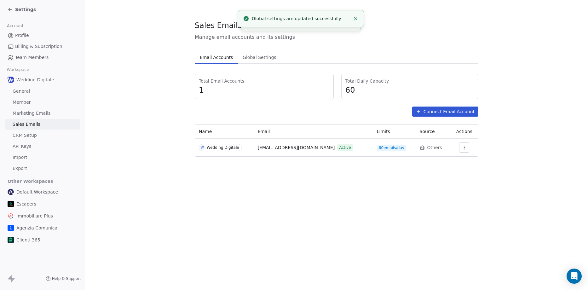
click at [221, 59] on span "Email Accounts" at bounding box center [216, 57] width 38 height 9
click at [377, 149] on span "60 emails/day" at bounding box center [391, 148] width 29 height 6
click at [462, 148] on icon "button" at bounding box center [464, 147] width 5 height 5
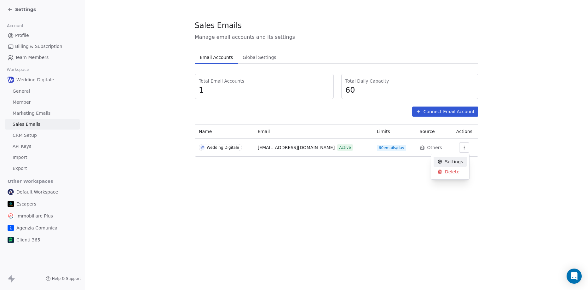
click at [384, 184] on html "Settings Account Profile Billing & Subscription Team Members Workspace Wedding …" at bounding box center [294, 145] width 588 height 290
click at [18, 12] on span "Settings" at bounding box center [25, 9] width 21 height 6
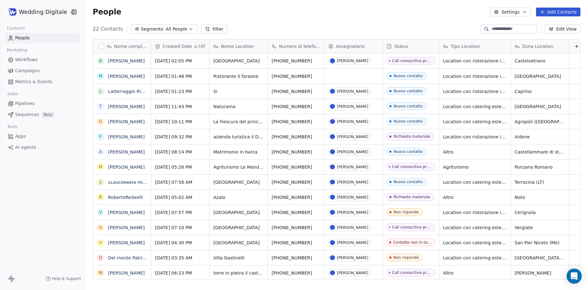
scroll to position [250, 498]
click at [120, 60] on link "[PERSON_NAME]" at bounding box center [126, 60] width 37 height 5
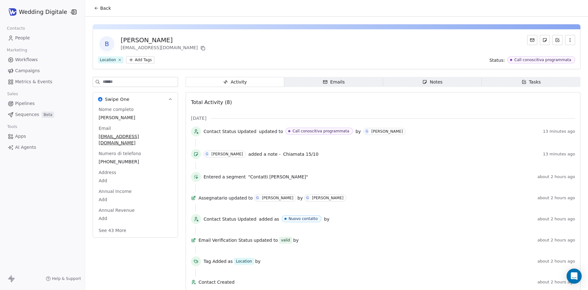
click at [342, 85] on div "Emails" at bounding box center [334, 82] width 22 height 7
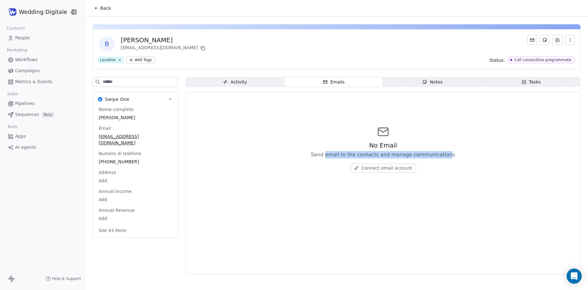
drag, startPoint x: 331, startPoint y: 156, endPoint x: 445, endPoint y: 154, distance: 114.4
click at [445, 154] on span "Send email to the contacts and manage communications" at bounding box center [383, 155] width 144 height 8
drag, startPoint x: 310, startPoint y: 154, endPoint x: 469, endPoint y: 154, distance: 159.5
click at [469, 154] on div "No Email Send email to the contacts and manage communications Connect email acc…" at bounding box center [383, 149] width 384 height 78
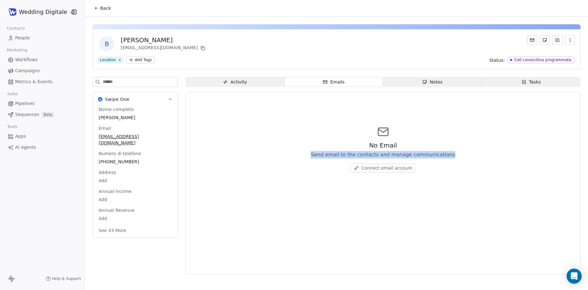
click at [469, 154] on div "No Email Send email to the contacts and manage communications Connect email acc…" at bounding box center [383, 149] width 384 height 78
click at [101, 5] on span "Back" at bounding box center [105, 8] width 11 height 6
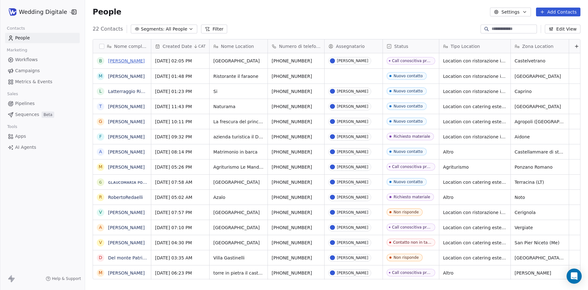
scroll to position [250, 498]
click at [129, 62] on link "[PERSON_NAME]" at bounding box center [126, 60] width 37 height 5
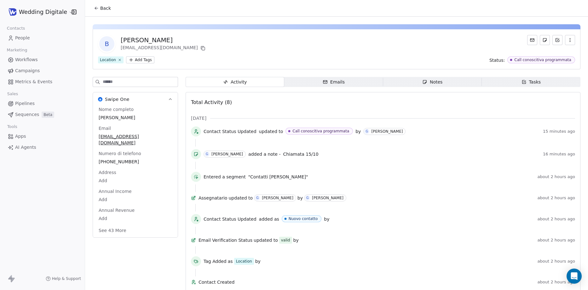
click at [418, 84] on span "Notes Notes" at bounding box center [432, 82] width 99 height 10
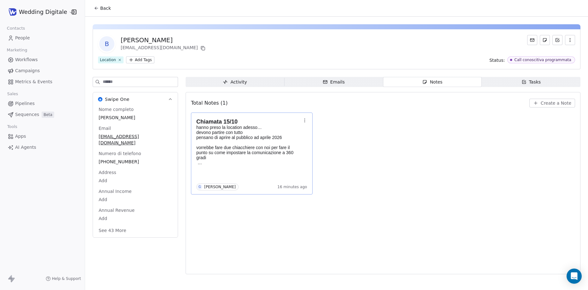
click at [217, 153] on p "vorrebbe fare due chiacchiere con noi per fare il punto su come impostare la co…" at bounding box center [248, 152] width 105 height 15
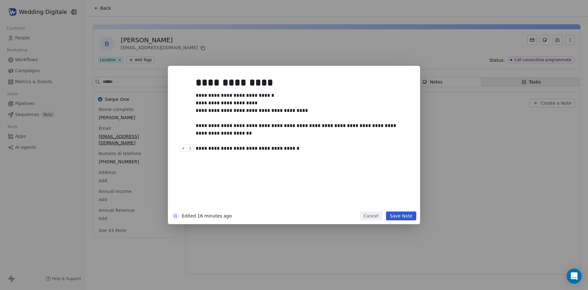
click at [371, 216] on button "Cancel" at bounding box center [371, 216] width 22 height 9
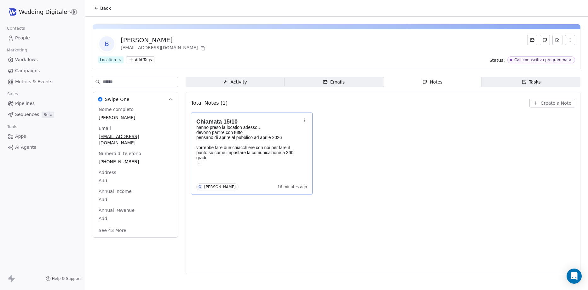
click at [101, 10] on span "Back" at bounding box center [105, 8] width 11 height 6
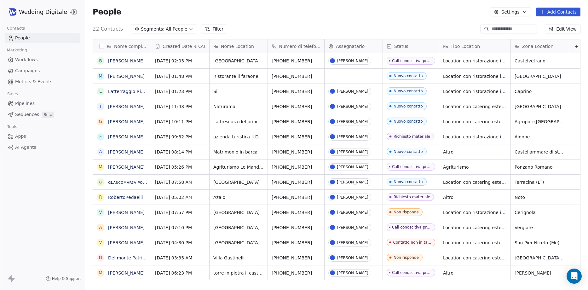
scroll to position [250, 498]
click at [122, 167] on link "[PERSON_NAME]" at bounding box center [126, 167] width 37 height 5
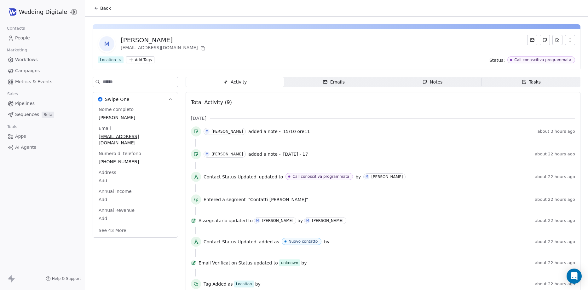
click at [422, 86] on span "Notes Notes" at bounding box center [432, 82] width 99 height 10
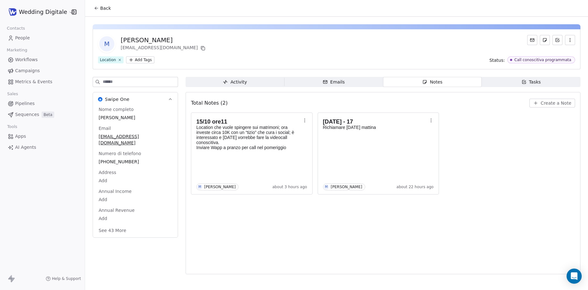
click at [104, 3] on button "Back" at bounding box center [102, 8] width 25 height 11
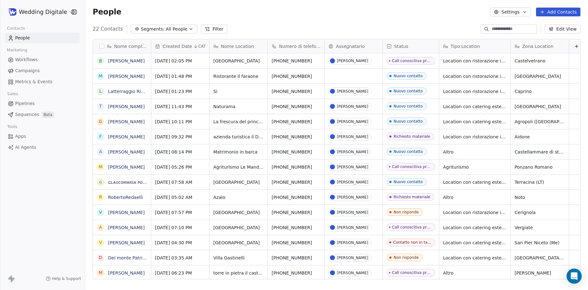
scroll to position [250, 498]
click at [166, 31] on span "All People" at bounding box center [176, 29] width 21 height 7
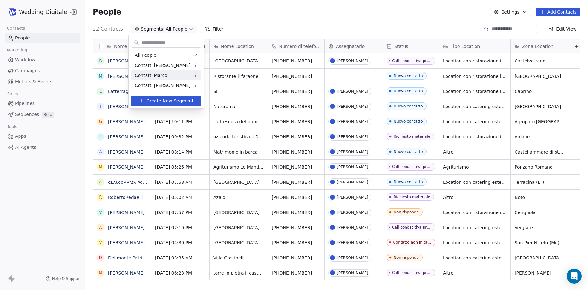
click at [250, 23] on html "Wedding Digitale Contacts People Marketing Workflows Campaigns Metrics & Events…" at bounding box center [294, 145] width 588 height 290
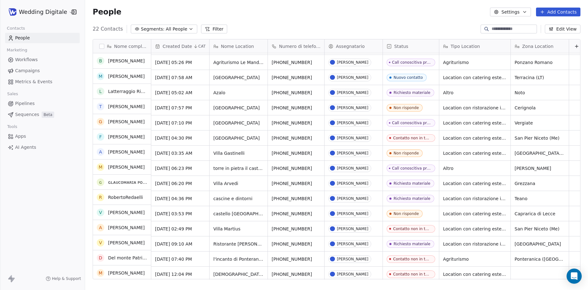
scroll to position [0, 0]
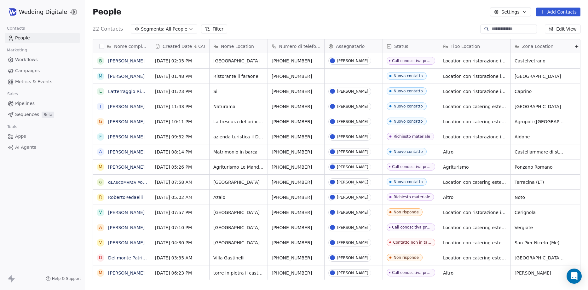
click at [157, 33] on button "Segments: All People" at bounding box center [164, 29] width 67 height 9
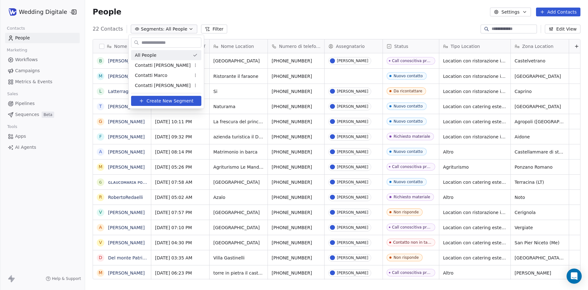
click at [277, 13] on html "Wedding Digitale Contacts People Marketing Workflows Campaigns Metrics & Events…" at bounding box center [294, 145] width 588 height 290
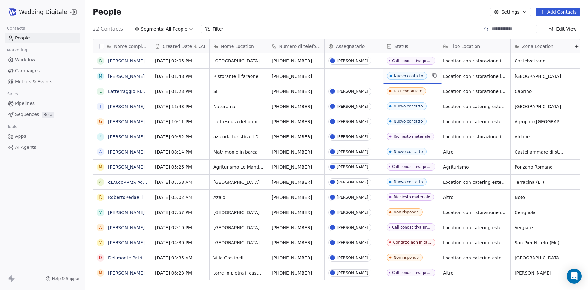
click at [421, 74] on div "Nuovo contatto" at bounding box center [408, 76] width 29 height 4
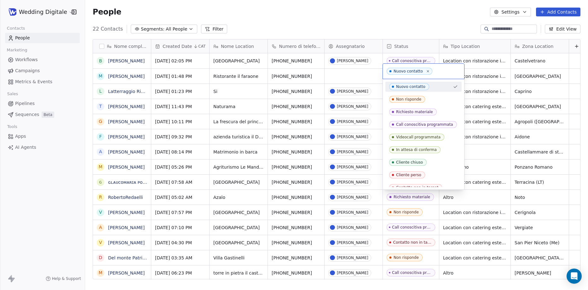
click at [407, 18] on html "Wedding Digitale Contacts People Marketing Workflows Campaigns Metrics & Events…" at bounding box center [294, 145] width 588 height 290
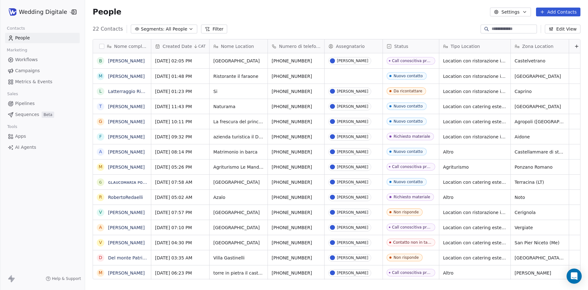
scroll to position [250, 498]
click at [416, 61] on div "Call conoscitiva programmata" at bounding box center [422, 61] width 57 height 4
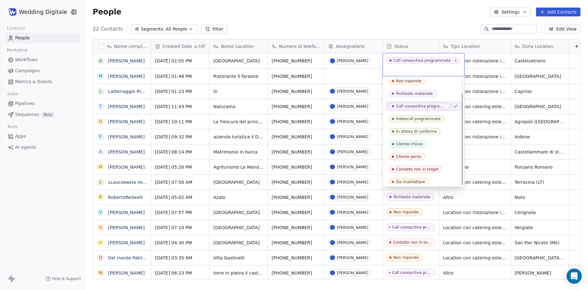
scroll to position [18, 0]
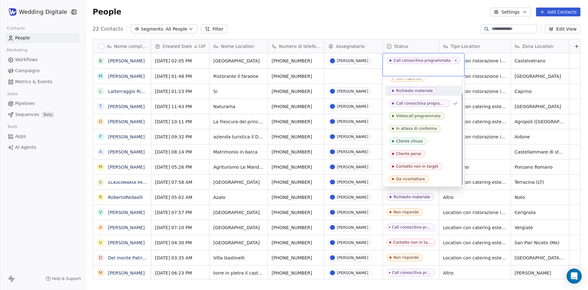
click at [419, 23] on html "Wedding Digitale Contacts People Marketing Workflows Campaigns Metrics & Events…" at bounding box center [294, 145] width 588 height 290
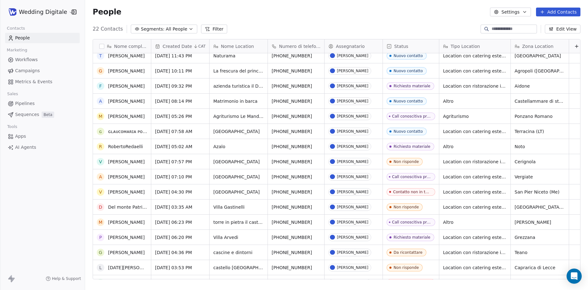
scroll to position [0, 0]
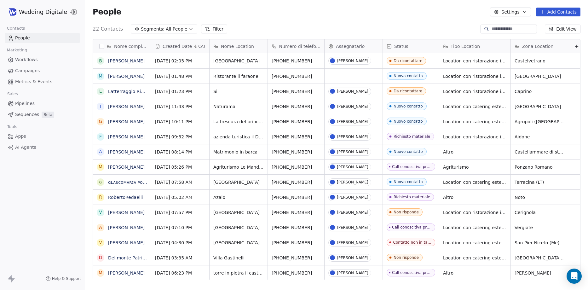
click at [178, 30] on span "All People" at bounding box center [176, 29] width 21 height 7
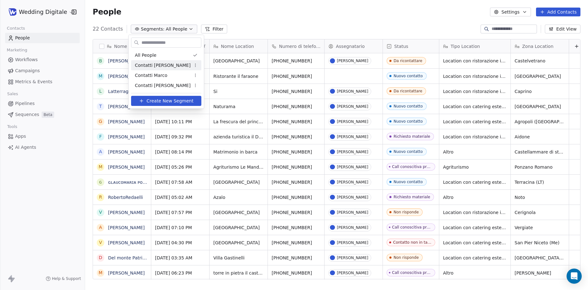
click at [172, 61] on div "Contatti [PERSON_NAME]" at bounding box center [166, 65] width 70 height 10
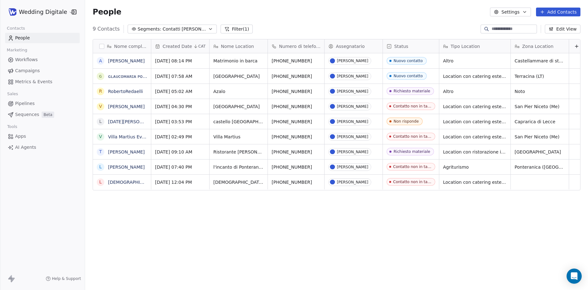
scroll to position [250, 498]
click at [396, 45] on span "Status" at bounding box center [401, 46] width 14 height 6
click at [404, 57] on span "Manage property" at bounding box center [414, 59] width 38 height 6
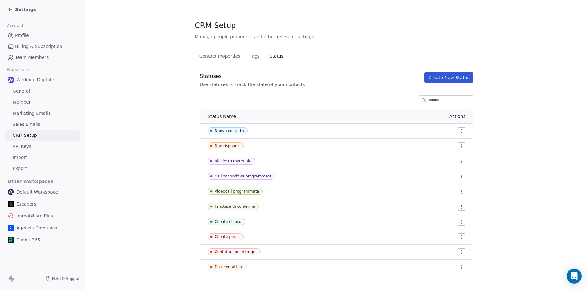
scroll to position [5, 0]
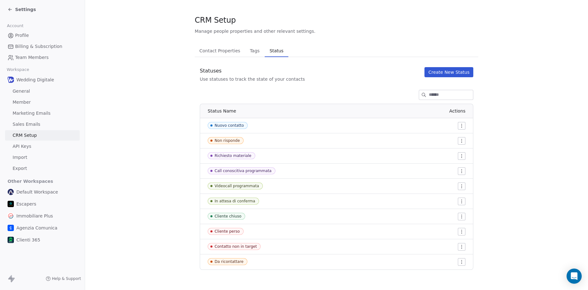
drag, startPoint x: 307, startPoint y: 142, endPoint x: 296, endPoint y: 140, distance: 11.2
click at [296, 140] on div "Non risponde" at bounding box center [257, 140] width 99 height 7
drag, startPoint x: 270, startPoint y: 142, endPoint x: 236, endPoint y: 124, distance: 37.8
click at [236, 124] on tbody "Nuovo contatto Non risponde Richiesto materiale Call conoscitiva programmata Vi…" at bounding box center [336, 193] width 273 height 151
click at [281, 135] on td "Non risponde" at bounding box center [255, 140] width 110 height 15
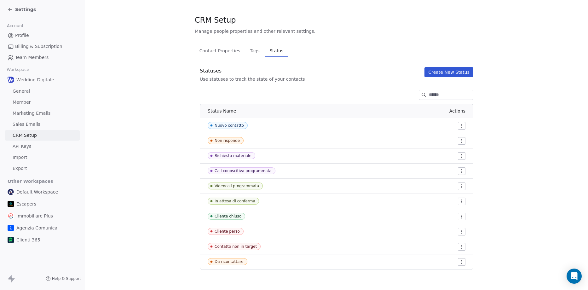
click at [211, 262] on icon at bounding box center [212, 262] width 2 height 2
click at [212, 262] on icon at bounding box center [211, 261] width 5 height 5
click at [211, 261] on icon at bounding box center [211, 261] width 5 height 5
click at [227, 261] on div "Da ricontattare" at bounding box center [229, 261] width 29 height 4
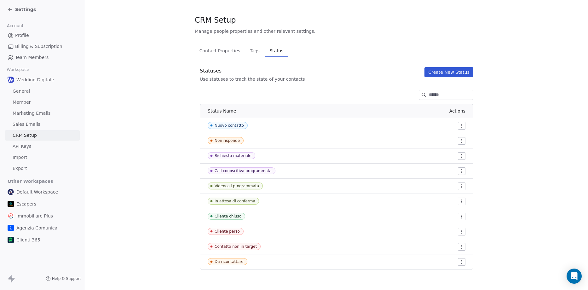
click at [458, 266] on td at bounding box center [391, 261] width 163 height 15
click at [458, 264] on html "Settings Account Profile Billing & Subscription Team Members Workspace Wedding …" at bounding box center [294, 145] width 588 height 290
click at [447, 239] on span "Edit" at bounding box center [448, 239] width 9 height 6
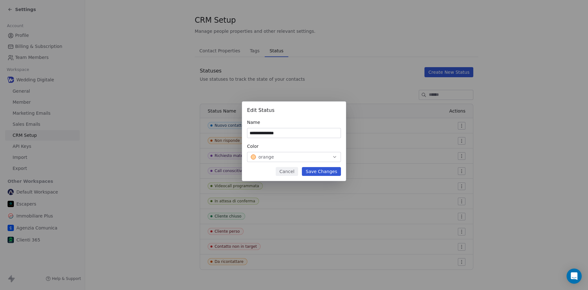
click at [288, 172] on button "Cancel" at bounding box center [287, 171] width 22 height 9
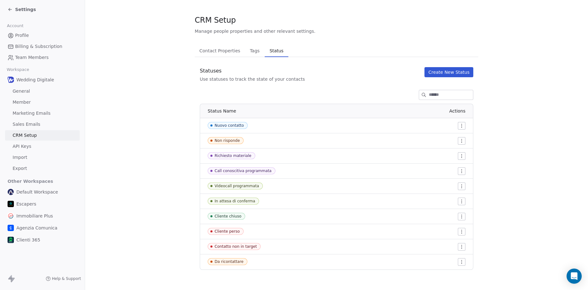
click at [459, 141] on html "Settings Account Profile Billing & Subscription Team Members Workspace Wedding …" at bounding box center [294, 145] width 588 height 290
click at [451, 150] on div "Edit" at bounding box center [447, 153] width 30 height 10
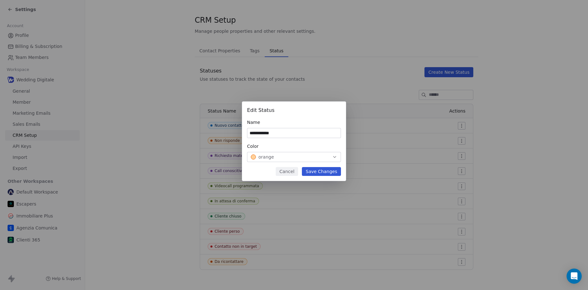
click at [294, 172] on button "Cancel" at bounding box center [287, 171] width 22 height 9
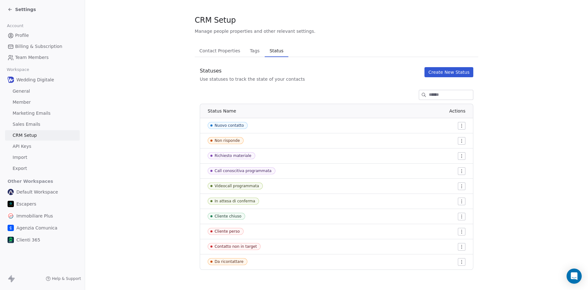
click at [20, 8] on span "Settings" at bounding box center [25, 9] width 21 height 6
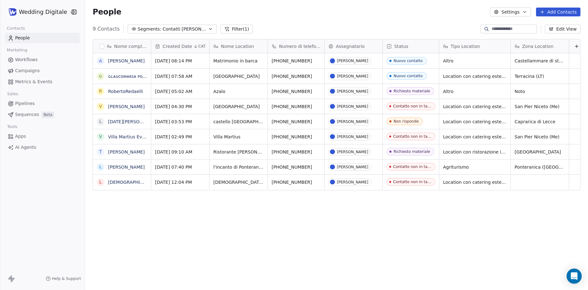
scroll to position [250, 498]
click at [43, 12] on html "Wedding Digitale Contacts People Marketing Workflows Campaigns Metrics & Events…" at bounding box center [294, 145] width 588 height 290
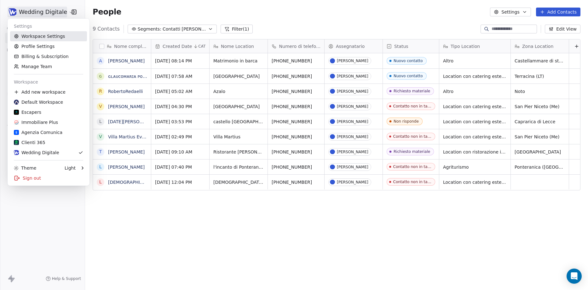
click at [43, 35] on link "Workspace Settings" at bounding box center [48, 36] width 77 height 10
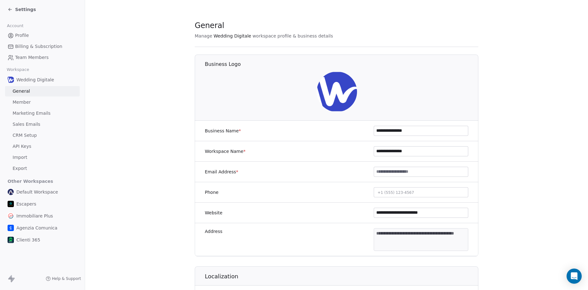
click at [38, 109] on link "Marketing Emails" at bounding box center [42, 113] width 75 height 10
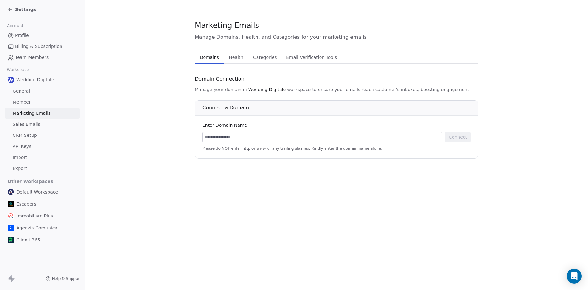
click at [255, 139] on input at bounding box center [323, 136] width 240 height 9
type input "**********"
click at [458, 138] on button "Connect" at bounding box center [458, 137] width 26 height 10
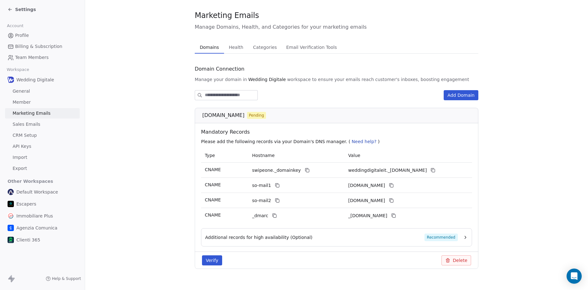
scroll to position [19, 0]
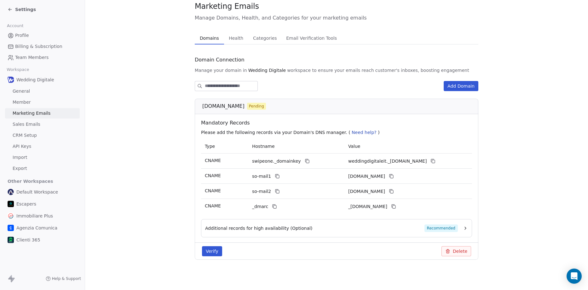
click at [28, 125] on span "Sales Emails" at bounding box center [27, 124] width 28 height 7
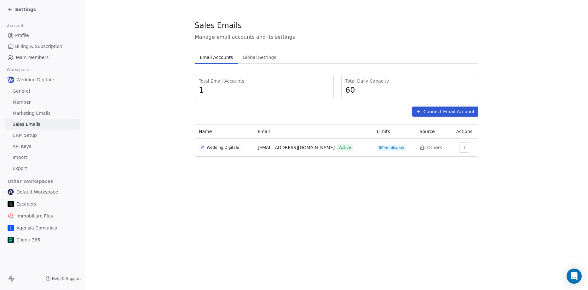
click at [446, 110] on button "Connect Email Account" at bounding box center [445, 112] width 66 height 10
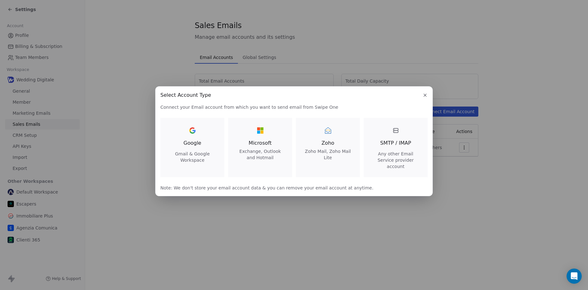
click at [400, 152] on div "SMTP / IMAP Any other Email Service provider account" at bounding box center [395, 147] width 49 height 44
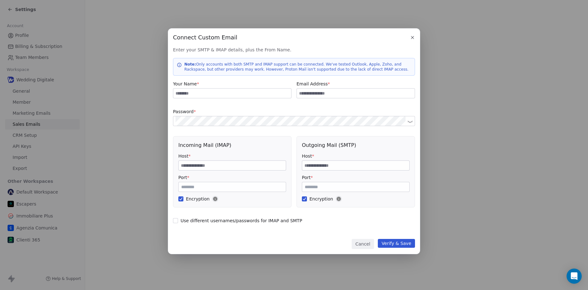
click at [219, 96] on input at bounding box center [232, 93] width 118 height 9
type input "**********"
click at [202, 169] on input at bounding box center [232, 165] width 107 height 9
type input "**********"
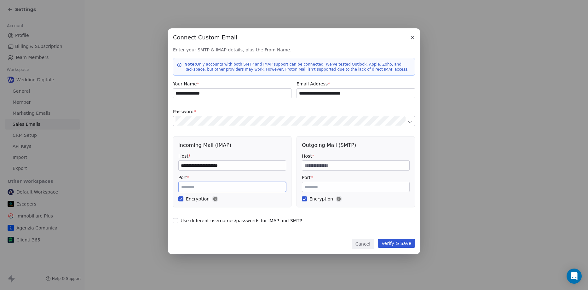
type button "on"
type input "**********"
click at [402, 246] on button "Verify & Save" at bounding box center [396, 243] width 37 height 9
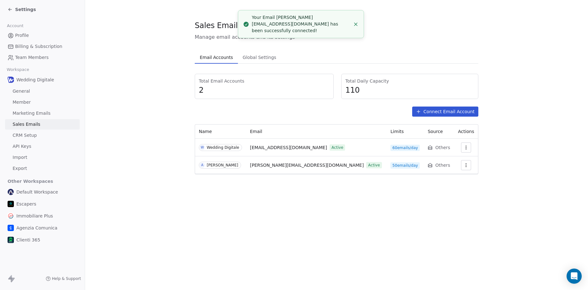
click at [18, 11] on span "Settings" at bounding box center [25, 9] width 21 height 6
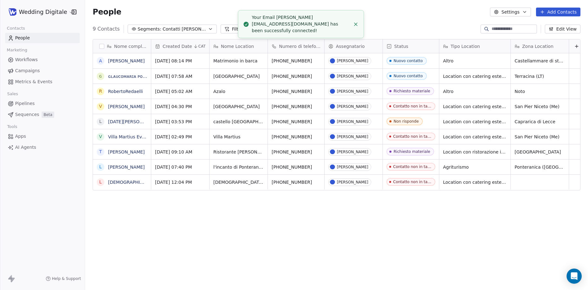
scroll to position [250, 498]
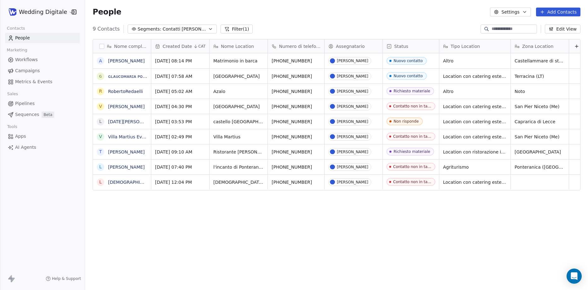
click at [28, 58] on span "Workflows" at bounding box center [26, 59] width 23 height 7
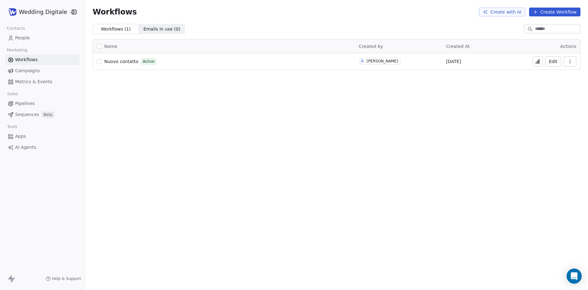
click at [129, 60] on span "Nuovo contatto" at bounding box center [121, 61] width 34 height 5
click at [125, 61] on span "Nuovo contatto" at bounding box center [121, 61] width 34 height 5
click at [554, 61] on button "Edit" at bounding box center [553, 61] width 16 height 10
click at [26, 114] on span "Sequences" at bounding box center [27, 114] width 24 height 7
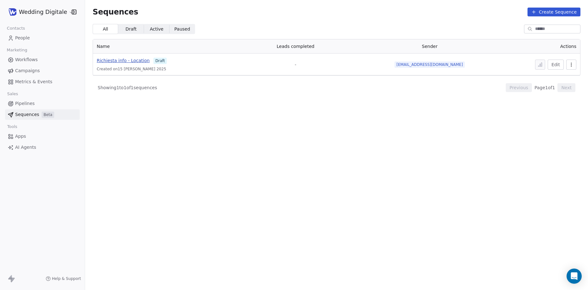
click at [133, 60] on span "Richiesta info - Location" at bounding box center [123, 60] width 53 height 5
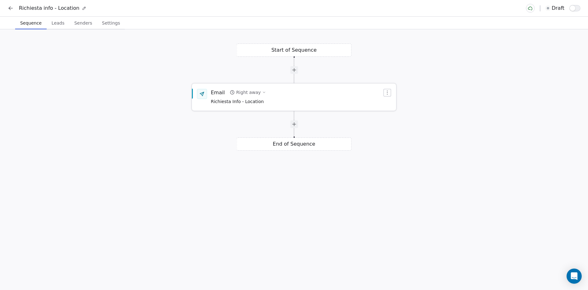
click at [272, 104] on div "Email Right away Richiesta Info - Location" at bounding box center [296, 97] width 171 height 16
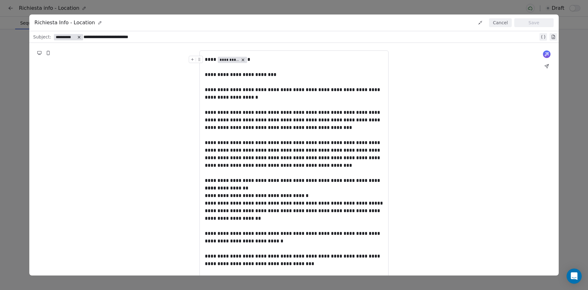
drag, startPoint x: 205, startPoint y: 59, endPoint x: 208, endPoint y: 61, distance: 3.2
click at [208, 61] on div "**********" at bounding box center [294, 60] width 178 height 8
drag, startPoint x: 205, startPoint y: 59, endPoint x: 235, endPoint y: 77, distance: 35.2
click at [235, 77] on div "**********" at bounding box center [294, 169] width 178 height 227
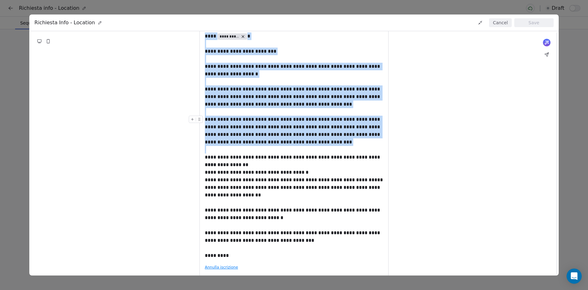
scroll to position [36, 0]
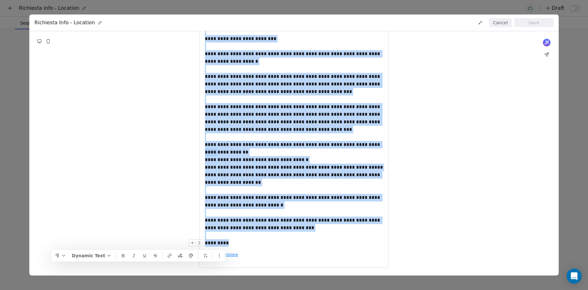
drag, startPoint x: 206, startPoint y: 57, endPoint x: 233, endPoint y: 244, distance: 188.5
click at [233, 244] on div "**********" at bounding box center [294, 133] width 178 height 227
copy div "**********"
click at [495, 25] on button "Cancel" at bounding box center [500, 22] width 22 height 9
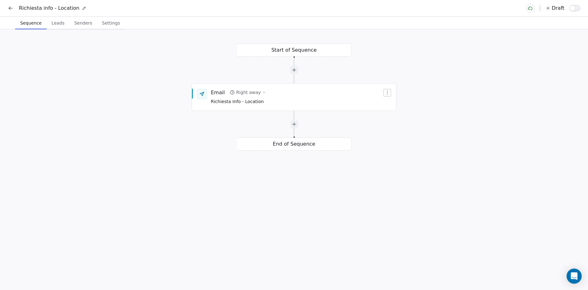
click at [13, 8] on icon at bounding box center [11, 8] width 6 height 6
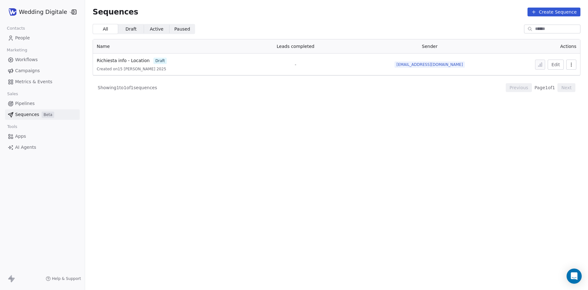
click at [24, 60] on span "Workflows" at bounding box center [26, 59] width 23 height 7
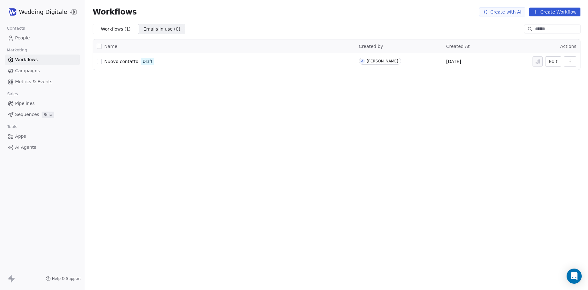
click at [556, 61] on button "Edit" at bounding box center [553, 61] width 16 height 10
click at [149, 27] on span "Emails in use ( 0 )" at bounding box center [161, 29] width 37 height 7
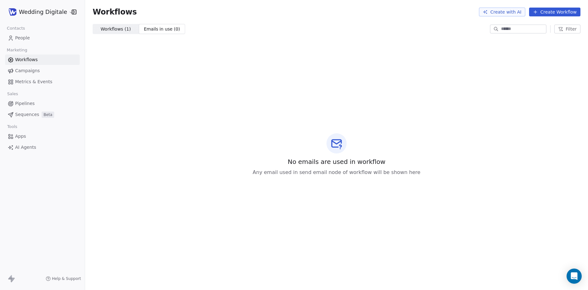
click at [119, 27] on span "Workflows ( 1 )" at bounding box center [116, 29] width 30 height 7
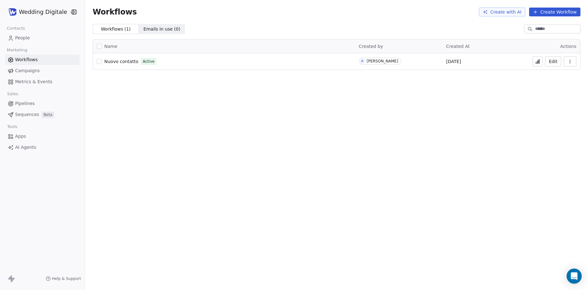
click at [19, 33] on link "People" at bounding box center [42, 38] width 75 height 10
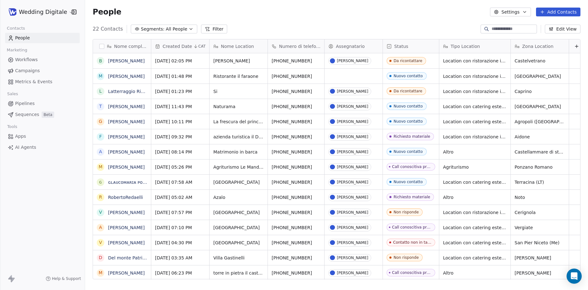
scroll to position [250, 498]
click at [26, 58] on span "Workflows" at bounding box center [26, 59] width 23 height 7
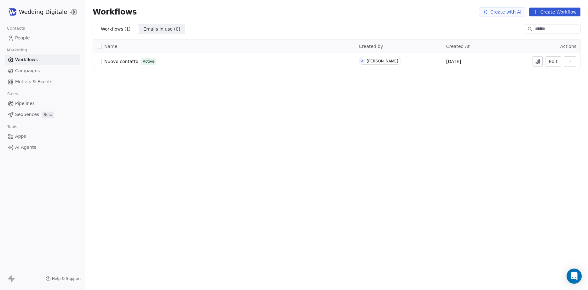
click at [168, 96] on div "Workflows Create with AI Create Workflow Workflows ( 1 ) Workflows ( 1 ) Emails…" at bounding box center [336, 145] width 503 height 290
click at [28, 36] on span "People" at bounding box center [22, 38] width 15 height 7
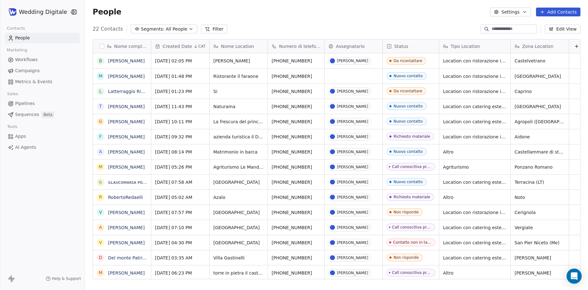
scroll to position [250, 498]
click at [26, 116] on span "Sequences" at bounding box center [27, 114] width 24 height 7
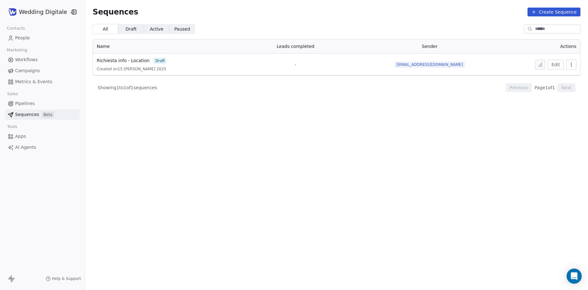
click at [128, 87] on span "Showing 1 to 1 of 1 sequences" at bounding box center [128, 87] width 60 height 6
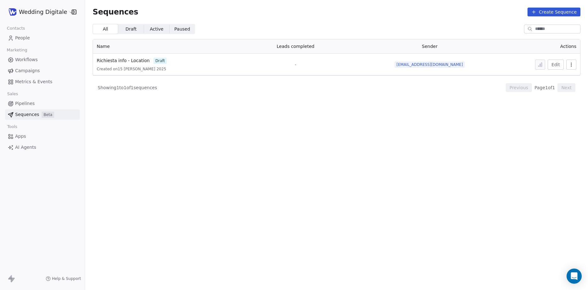
click at [134, 101] on section "Sequences Create Sequence All All Draft Draft Active Active Paused Paused Name …" at bounding box center [336, 145] width 503 height 290
click at [129, 87] on span "Showing 1 to 1 of 1 sequences" at bounding box center [128, 87] width 60 height 6
click at [142, 108] on section "Sequences Create Sequence All All Draft Draft Active Active Paused Paused Name …" at bounding box center [336, 145] width 503 height 290
click at [49, 11] on html "Wedding Digitale Contacts People Marketing Workflows Campaigns Metrics & Events…" at bounding box center [294, 145] width 588 height 290
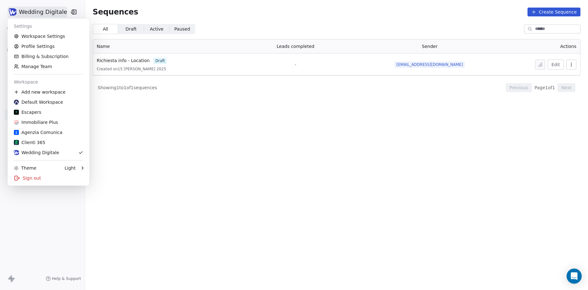
click at [51, 10] on html "Wedding Digitale Contacts People Marketing Workflows Campaigns Metrics & Events…" at bounding box center [294, 145] width 588 height 290
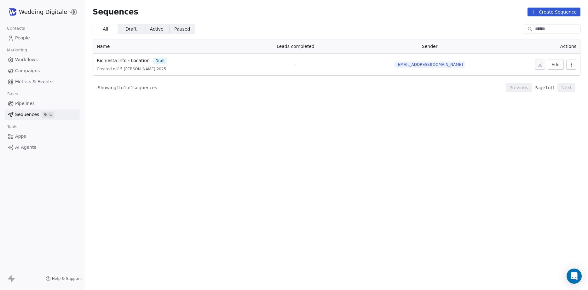
click at [116, 84] on div "Showing 1 to 1 of 1 sequences Previous Page 1 of 1 Next" at bounding box center [337, 88] width 488 height 24
click at [119, 90] on span "Showing 1 to 1 of 1 sequences" at bounding box center [128, 87] width 60 height 6
click at [122, 90] on span "Showing 1 to 1 of 1 sequences" at bounding box center [128, 87] width 60 height 6
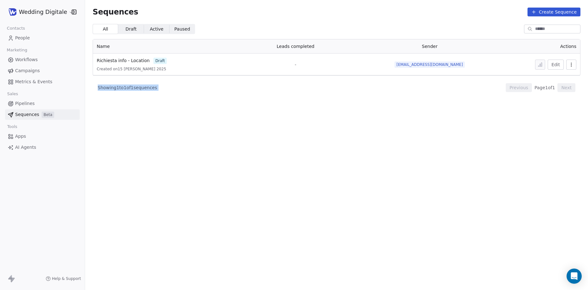
click at [125, 89] on span "Showing 1 to 1 of 1 sequences" at bounding box center [128, 87] width 60 height 6
click at [139, 110] on section "Sequences Create Sequence All All Draft Draft Active Active Paused Paused Name …" at bounding box center [336, 145] width 503 height 290
click at [133, 106] on section "Sequences Create Sequence All All Draft Draft Active Active Paused Paused Name …" at bounding box center [336, 145] width 503 height 290
drag, startPoint x: 416, startPoint y: 117, endPoint x: 372, endPoint y: 109, distance: 44.9
click at [415, 117] on section "Sequences Create Sequence All All Draft Draft Active Active Paused Paused Name …" at bounding box center [336, 145] width 503 height 290
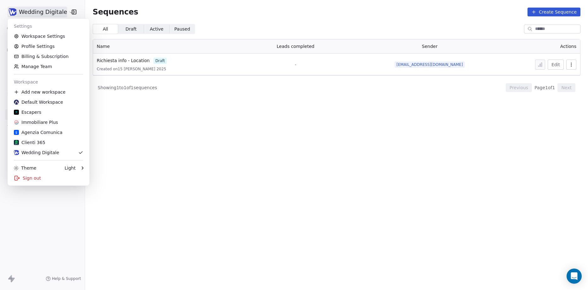
click at [35, 14] on html "Wedding Digitale Contacts People Marketing Workflows Campaigns Metrics & Events…" at bounding box center [294, 145] width 588 height 290
click at [35, 37] on link "Workspace Settings" at bounding box center [48, 36] width 77 height 10
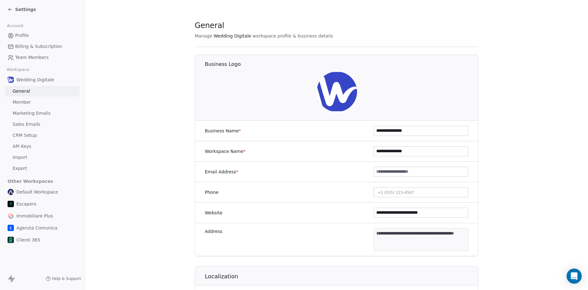
click at [26, 126] on span "Sales Emails" at bounding box center [27, 124] width 28 height 7
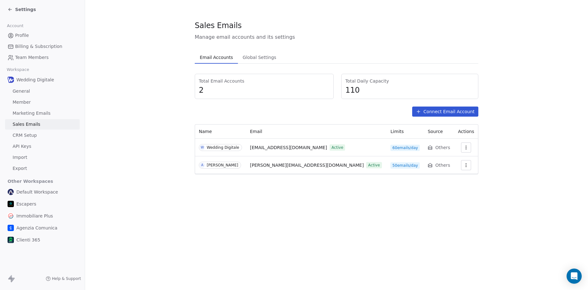
click at [447, 112] on button "Connect Email Account" at bounding box center [445, 112] width 66 height 10
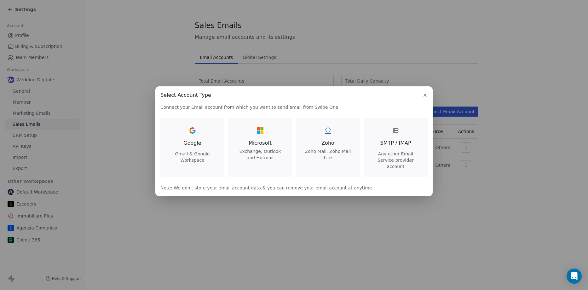
click at [387, 147] on span "SMTP / IMAP" at bounding box center [395, 143] width 31 height 8
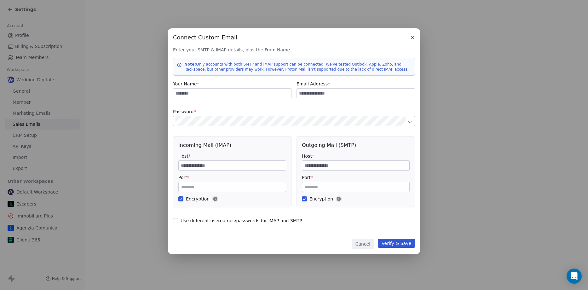
click at [219, 93] on input at bounding box center [232, 93] width 118 height 9
type input "*"
type input "**********"
click at [411, 117] on button at bounding box center [410, 121] width 8 height 8
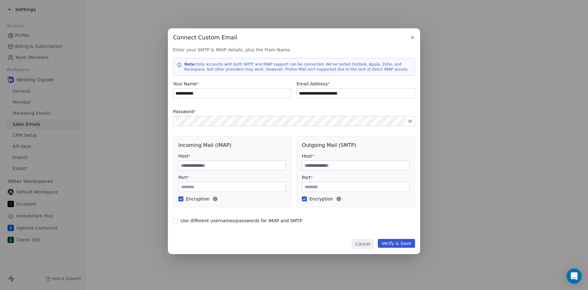
click at [215, 167] on input at bounding box center [232, 165] width 107 height 9
type input "**********"
type button "on"
click at [312, 168] on input at bounding box center [355, 165] width 107 height 9
type input "*"
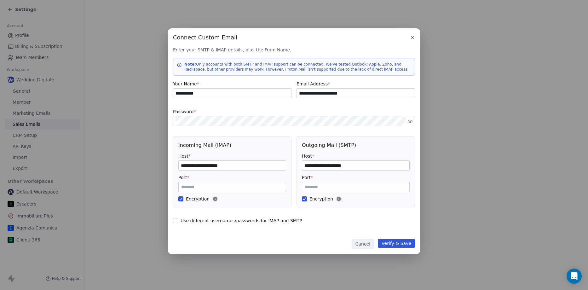
type input "**********"
click at [401, 243] on button "Verify & Save" at bounding box center [396, 243] width 37 height 9
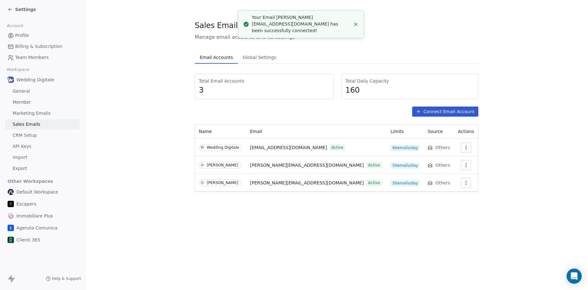
click at [441, 111] on button "Connect Email Account" at bounding box center [445, 112] width 66 height 10
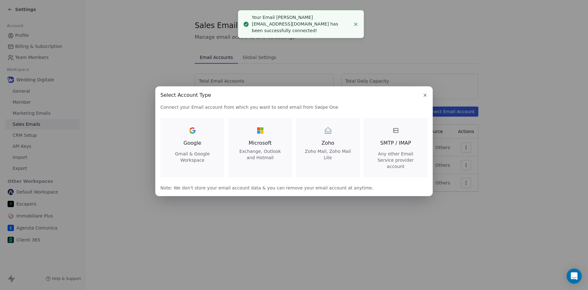
click at [386, 147] on span "SMTP / IMAP" at bounding box center [395, 143] width 31 height 8
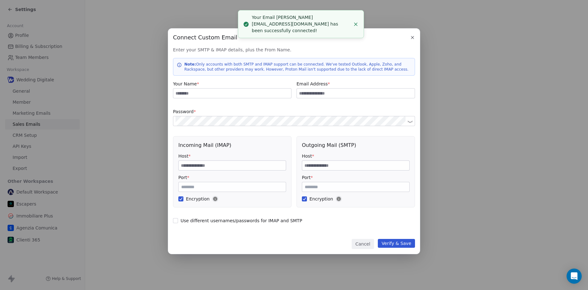
click at [217, 96] on input at bounding box center [232, 93] width 118 height 9
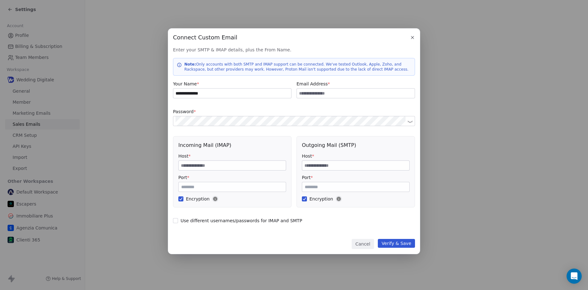
type input "**********"
click at [413, 121] on button at bounding box center [410, 121] width 8 height 8
click at [573, 9] on div "**********" at bounding box center [294, 145] width 588 height 290
click at [572, 17] on div "**********" at bounding box center [294, 145] width 588 height 290
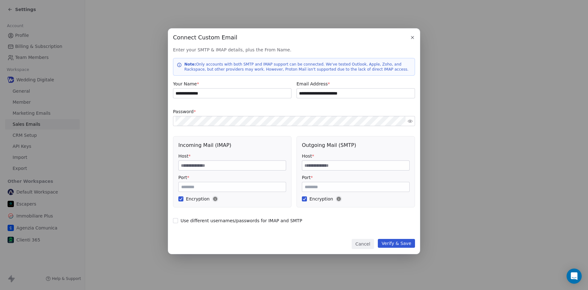
click at [573, 14] on div "**********" at bounding box center [294, 145] width 588 height 290
click at [216, 165] on input at bounding box center [232, 165] width 107 height 9
type input "**********"
type button "on"
type input "**********"
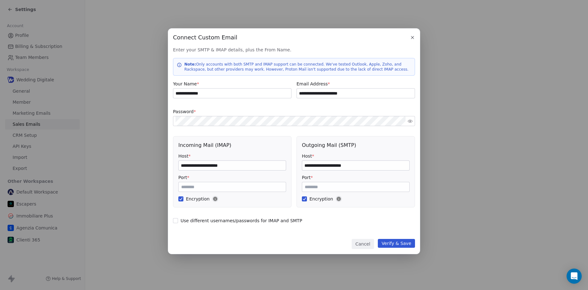
click at [393, 239] on button "Verify & Save" at bounding box center [396, 243] width 37 height 9
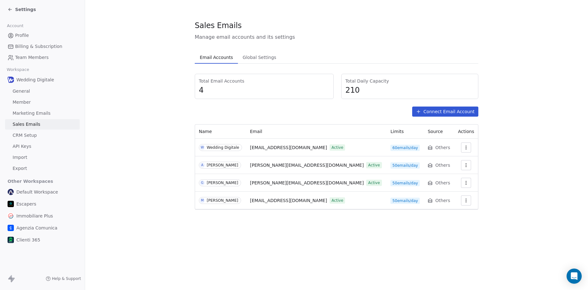
click at [19, 8] on span "Settings" at bounding box center [25, 9] width 21 height 6
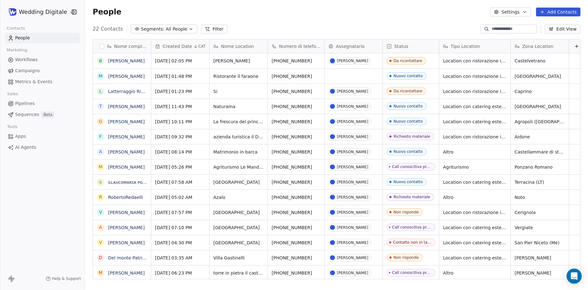
scroll to position [250, 498]
click at [125, 153] on link "[PERSON_NAME]" at bounding box center [126, 151] width 37 height 5
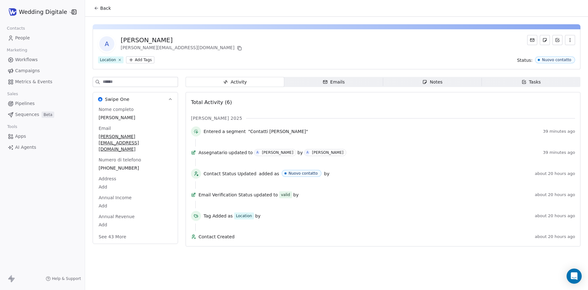
click at [342, 85] on div "Emails" at bounding box center [334, 82] width 22 height 7
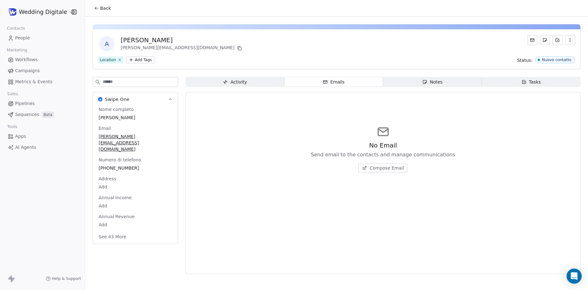
click at [387, 170] on span "Compose Email" at bounding box center [387, 168] width 34 height 6
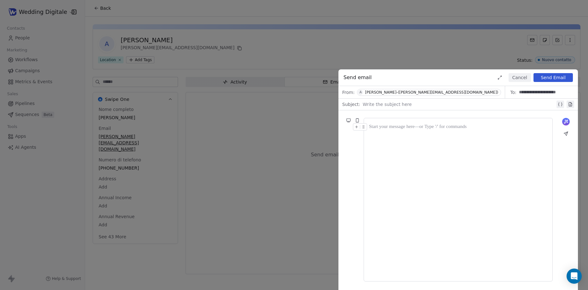
click at [524, 80] on button "Cancel" at bounding box center [520, 77] width 22 height 9
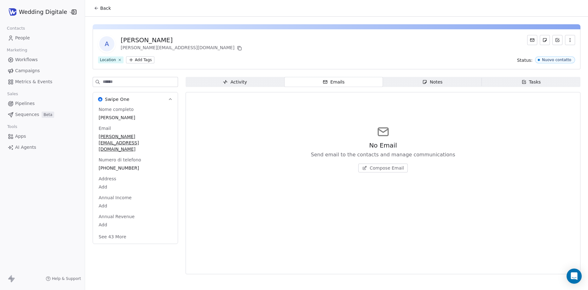
click at [335, 85] on div "Emails" at bounding box center [334, 82] width 22 height 7
click at [385, 163] on div "No Email Send email to the contacts and manage communications Compose Email" at bounding box center [383, 157] width 144 height 32
click at [385, 169] on span "Compose Email" at bounding box center [387, 168] width 34 height 6
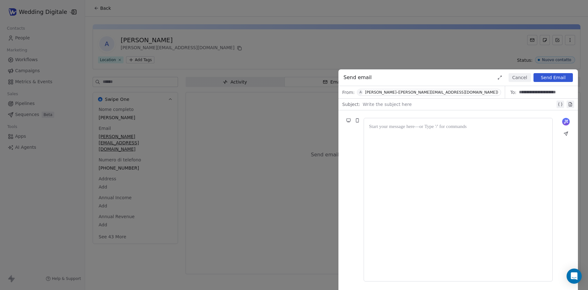
click at [419, 93] on div "Alberto La Rosa-(alberto@weddingdigitale.it)" at bounding box center [431, 92] width 133 height 4
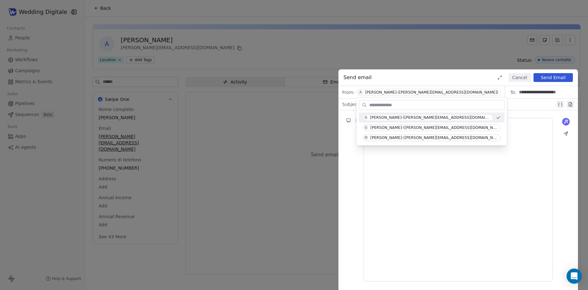
click at [397, 104] on input "text" at bounding box center [436, 105] width 136 height 9
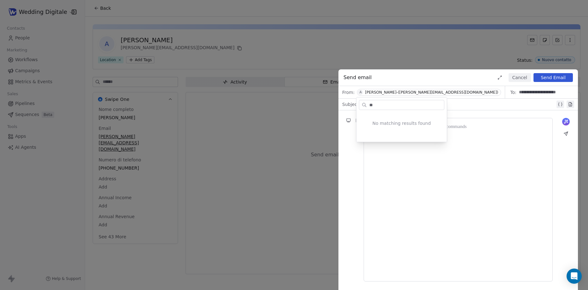
type input "*"
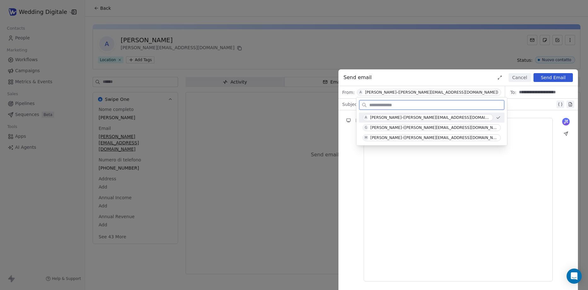
click at [521, 79] on button "Cancel" at bounding box center [520, 77] width 22 height 9
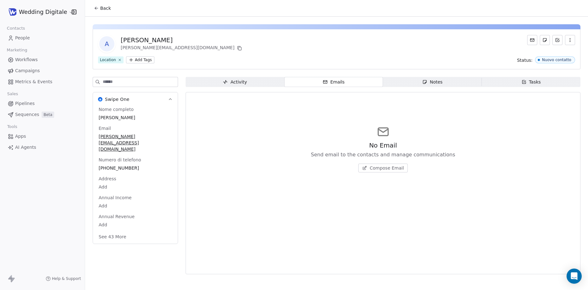
click at [103, 10] on span "Back" at bounding box center [105, 8] width 11 height 6
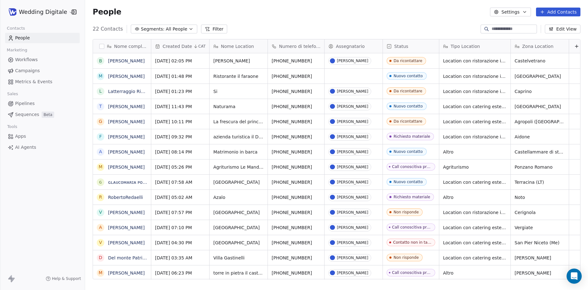
scroll to position [250, 498]
click at [29, 59] on span "Workflows" at bounding box center [26, 59] width 23 height 7
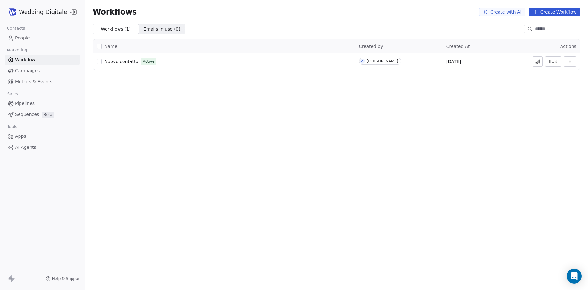
click at [126, 60] on span "Nuovo contatto" at bounding box center [121, 61] width 34 height 5
click at [116, 58] on div "Nuovo contatto Active" at bounding box center [224, 61] width 255 height 9
click at [119, 60] on span "Nuovo contatto" at bounding box center [121, 61] width 34 height 5
click at [23, 39] on span "People" at bounding box center [22, 38] width 15 height 7
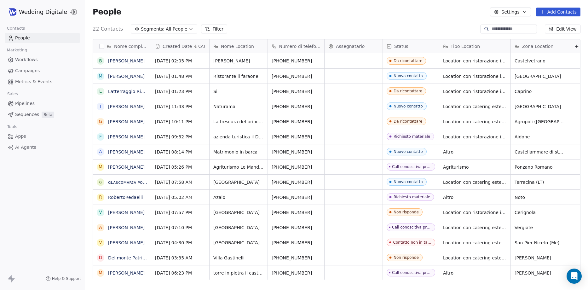
scroll to position [250, 498]
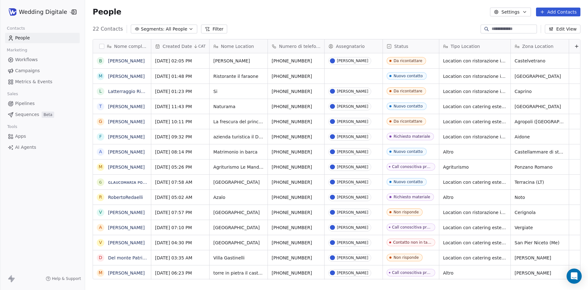
scroll to position [250, 498]
click at [168, 29] on span "All People" at bounding box center [176, 29] width 21 height 7
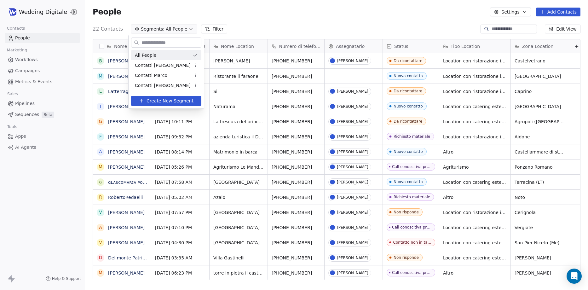
click at [159, 55] on div "All People" at bounding box center [166, 55] width 70 height 10
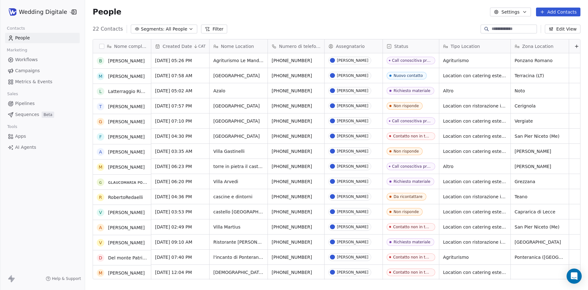
scroll to position [0, 0]
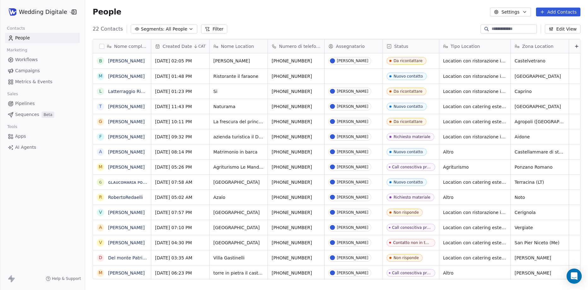
click at [173, 30] on span "All People" at bounding box center [176, 29] width 21 height 7
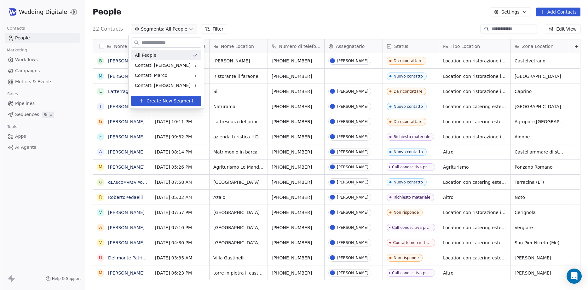
click at [310, 10] on html "Wedding Digitale Contacts People Marketing Workflows Campaigns Metrics & Events…" at bounding box center [294, 145] width 588 height 290
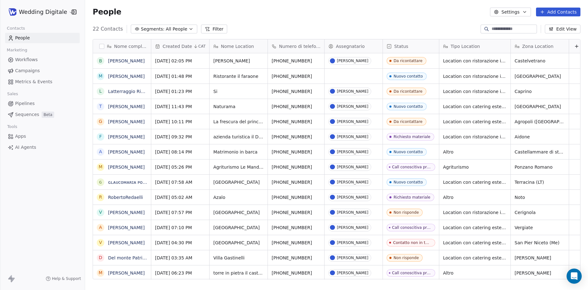
click at [497, 28] on input at bounding box center [514, 29] width 44 height 6
type input "**********"
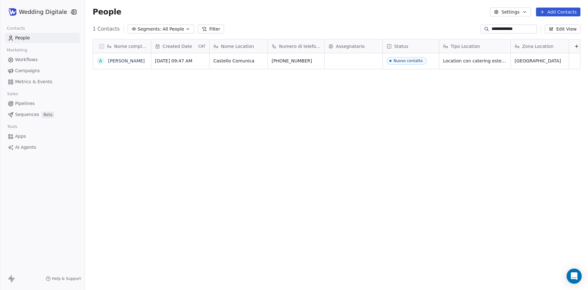
scroll to position [250, 498]
click at [125, 62] on link "[PERSON_NAME]" at bounding box center [126, 60] width 37 height 5
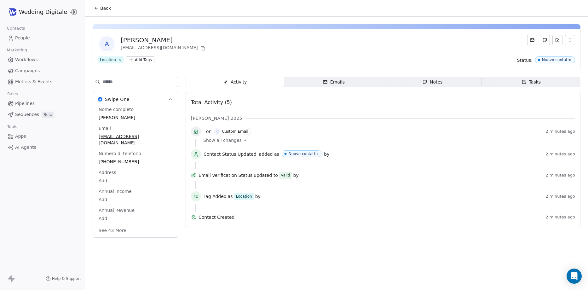
click at [333, 80] on div "Emails" at bounding box center [334, 82] width 22 height 7
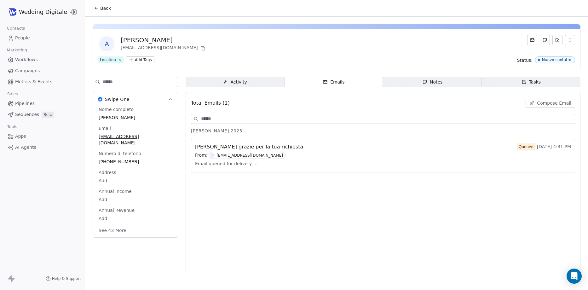
click at [238, 83] on div "Activity" at bounding box center [235, 82] width 24 height 7
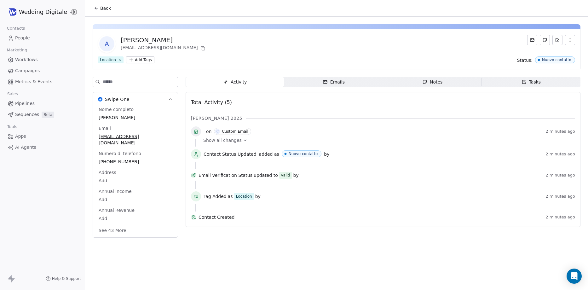
click at [329, 83] on div "Emails" at bounding box center [334, 82] width 22 height 7
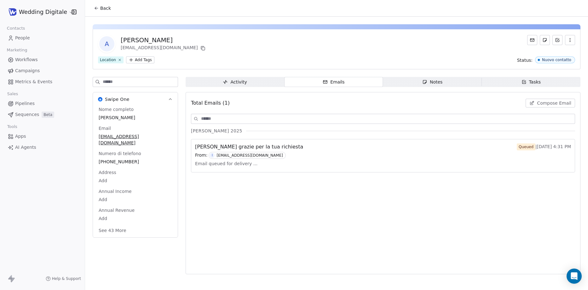
click at [367, 156] on div "From: I info@weddingdigitale.it" at bounding box center [383, 155] width 376 height 7
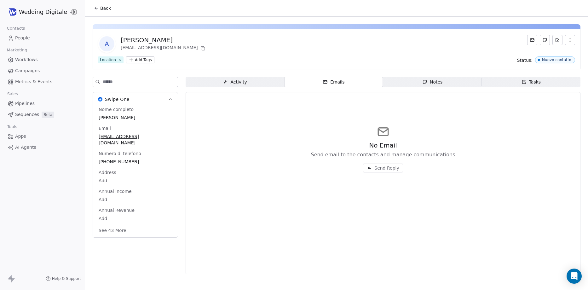
click at [258, 84] on span "Activity Activity" at bounding box center [235, 82] width 99 height 10
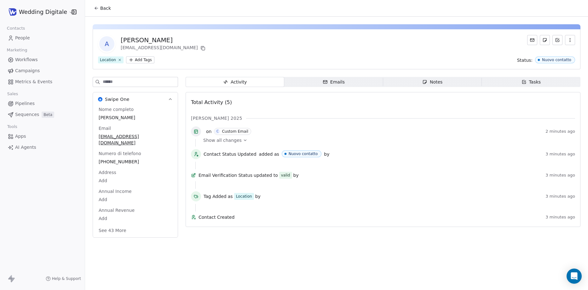
click at [315, 82] on span "Emails Emails" at bounding box center [333, 82] width 99 height 10
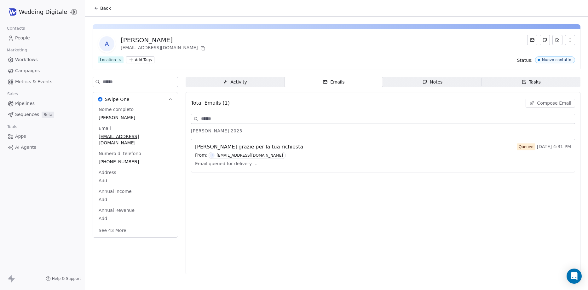
click at [233, 144] on span "[PERSON_NAME] grazie per la tua richiesta" at bounding box center [249, 147] width 108 height 8
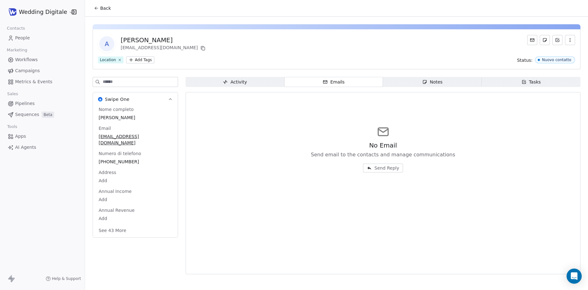
click at [267, 79] on span "Activity Activity" at bounding box center [235, 82] width 99 height 10
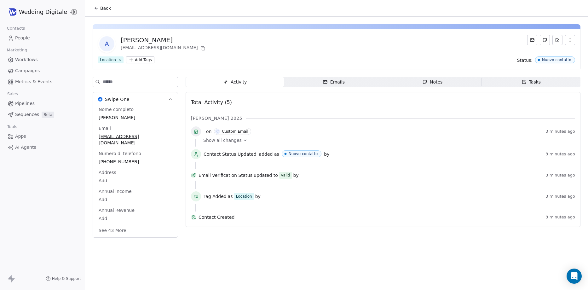
click at [356, 84] on span "Emails Emails" at bounding box center [333, 82] width 99 height 10
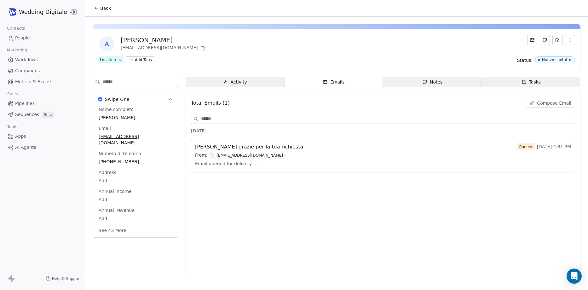
click at [242, 145] on span "[PERSON_NAME] grazie per la tua richiesta" at bounding box center [249, 147] width 108 height 8
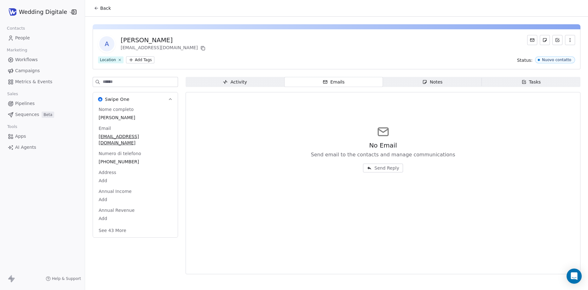
click at [247, 85] on span "Activity Activity" at bounding box center [235, 82] width 99 height 10
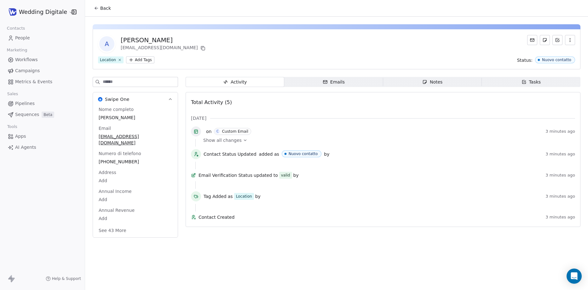
click at [234, 143] on span "Show all changes" at bounding box center [222, 140] width 38 height 6
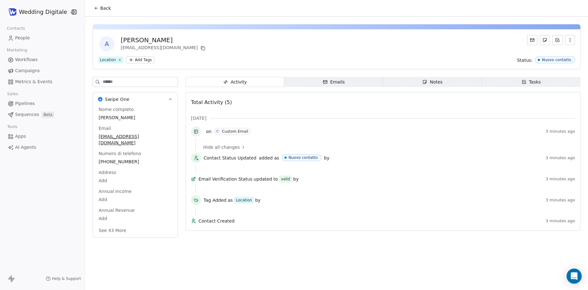
click at [235, 131] on div "Custom Email" at bounding box center [235, 131] width 26 height 4
click at [351, 84] on span "Emails Emails" at bounding box center [333, 82] width 99 height 10
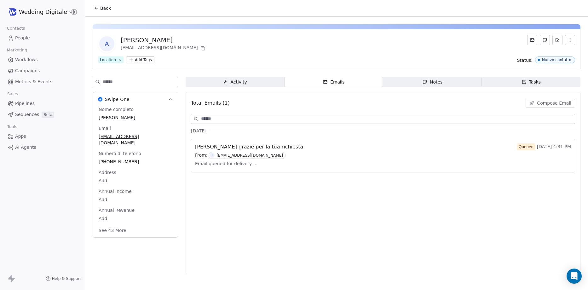
click at [526, 83] on icon "button" at bounding box center [523, 81] width 3 height 3
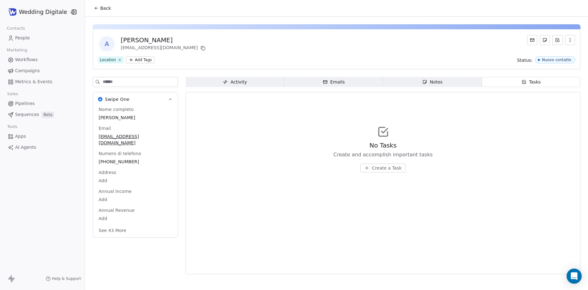
click at [437, 83] on div "Notes" at bounding box center [432, 82] width 20 height 7
click at [330, 83] on div "Emails" at bounding box center [334, 82] width 22 height 7
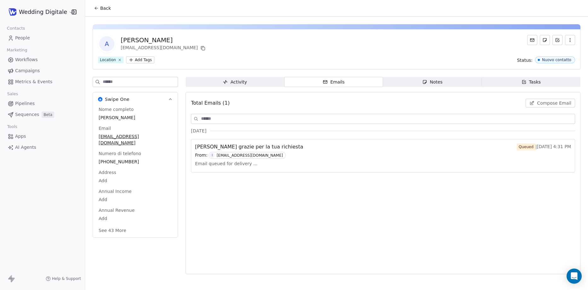
click at [282, 163] on div "Email queued for delivery ..." at bounding box center [383, 163] width 376 height 9
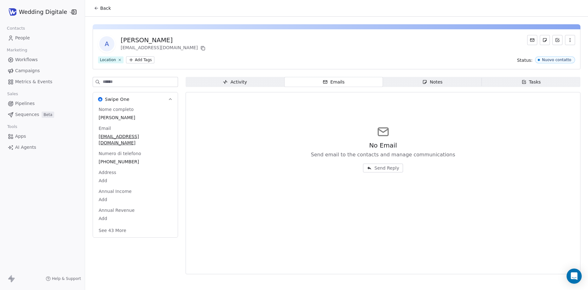
click at [27, 38] on span "People" at bounding box center [22, 38] width 15 height 7
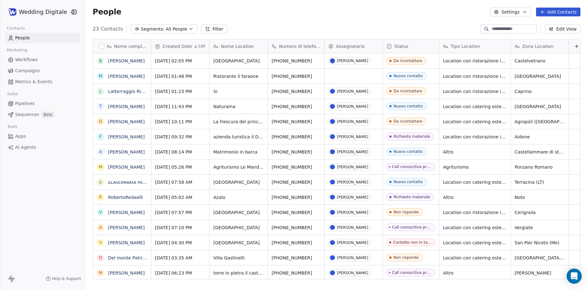
click at [558, 10] on button "Add Contacts" at bounding box center [558, 12] width 44 height 9
click at [558, 26] on span "Create new contact" at bounding box center [561, 25] width 43 height 7
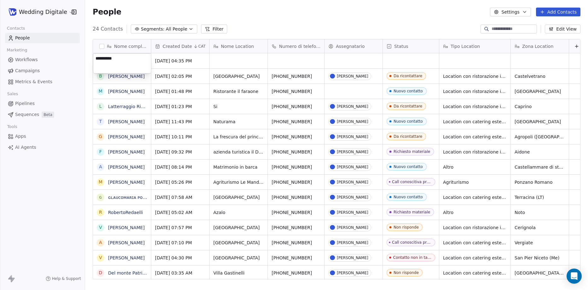
type textarea "**********"
click at [222, 61] on html "Wedding Digitale Contacts People Marketing Workflows Campaigns Metrics & Events…" at bounding box center [294, 145] width 588 height 290
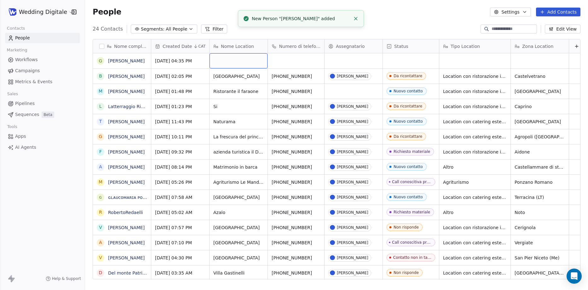
click at [232, 61] on div "grid" at bounding box center [239, 60] width 58 height 15
click at [305, 60] on html "Wedding Digitale Contacts People Marketing Workflows Campaigns Metrics & Events…" at bounding box center [294, 145] width 588 height 290
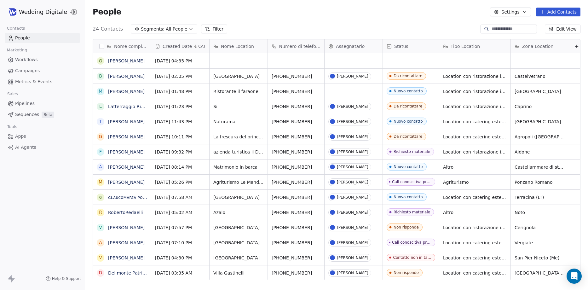
click at [574, 30] on button "Edit View" at bounding box center [563, 29] width 36 height 9
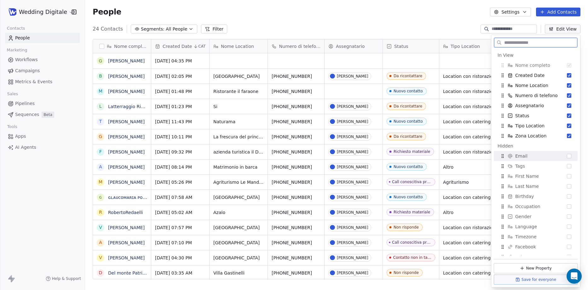
click at [528, 157] on div "Email" at bounding box center [535, 156] width 79 height 10
click at [273, 30] on div "24 Contacts Segments: All People Filter Edit View" at bounding box center [336, 29] width 503 height 10
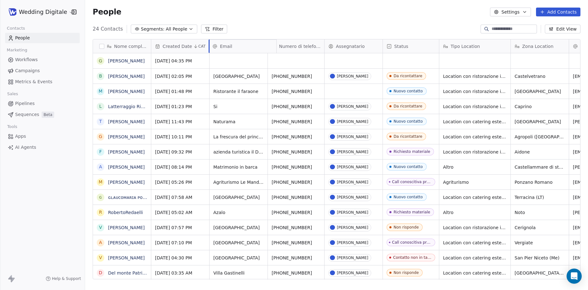
drag, startPoint x: 572, startPoint y: 45, endPoint x: 217, endPoint y: 49, distance: 354.9
click at [217, 47] on div "Nome completo G [PERSON_NAME] B [PERSON_NAME] M [PERSON_NAME] L Latterraggio Ri…" at bounding box center [336, 159] width 487 height 240
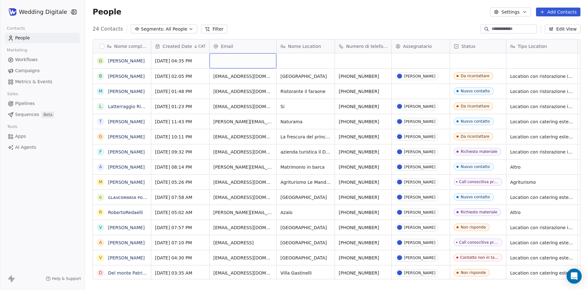
click at [232, 63] on div "grid" at bounding box center [243, 60] width 67 height 15
type input "**********"
click at [296, 62] on html "Wedding Digitale Contacts People Marketing Workflows Campaigns Metrics & Events…" at bounding box center [294, 145] width 588 height 290
click at [296, 62] on div "grid" at bounding box center [306, 60] width 58 height 15
click at [295, 61] on div "grid" at bounding box center [306, 60] width 58 height 15
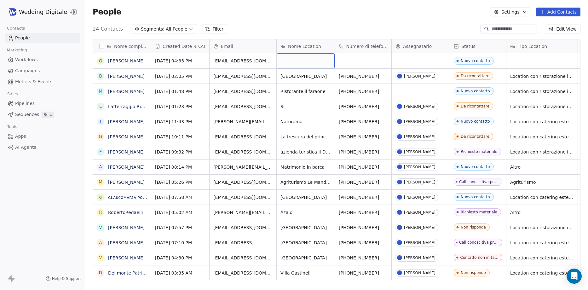
click at [295, 61] on div "grid" at bounding box center [306, 60] width 58 height 15
type textarea "**********"
click at [363, 60] on html "Wedding Digitale Contacts People Marketing Workflows Campaigns Metrics & Events…" at bounding box center [294, 145] width 588 height 290
click at [424, 63] on div "grid" at bounding box center [421, 60] width 58 height 15
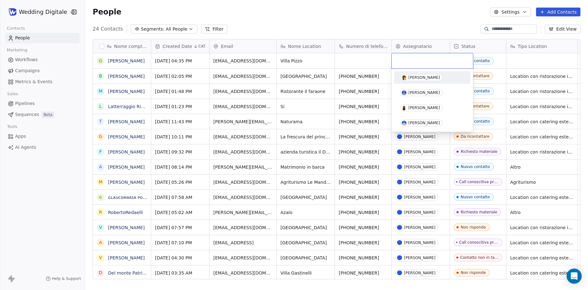
click at [435, 33] on html "Wedding Digitale Contacts People Marketing Workflows Campaigns Metrics & Events…" at bounding box center [294, 145] width 588 height 290
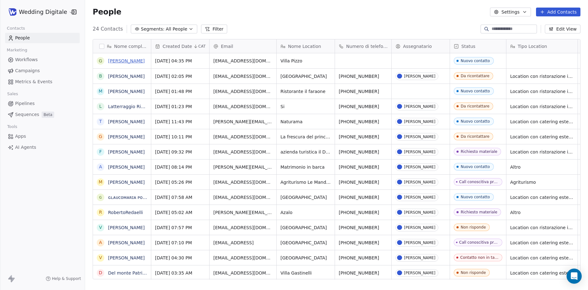
click at [119, 61] on link "[PERSON_NAME]" at bounding box center [126, 60] width 37 height 5
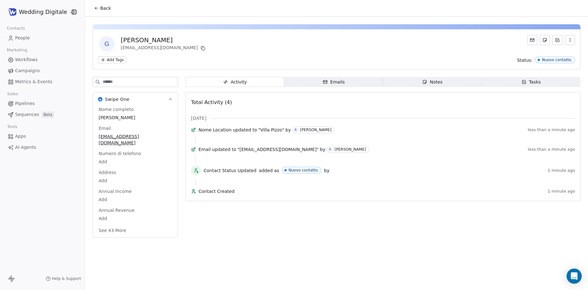
click at [351, 85] on span "Emails Emails" at bounding box center [333, 82] width 99 height 10
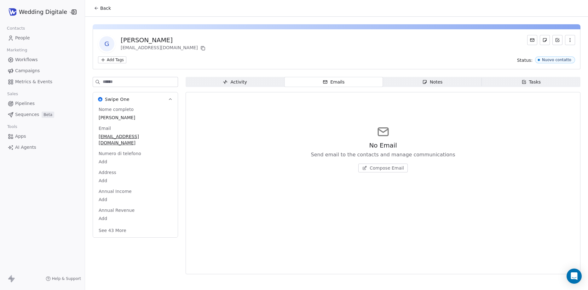
click at [243, 81] on div "Activity" at bounding box center [235, 82] width 24 height 7
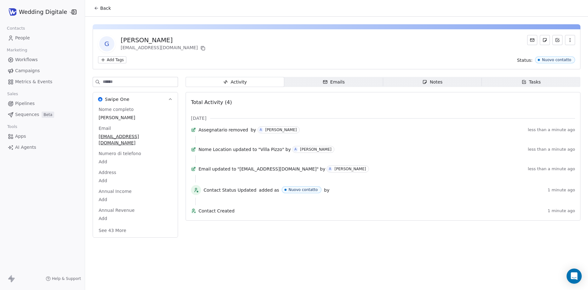
click at [350, 80] on span "Emails Emails" at bounding box center [333, 82] width 99 height 10
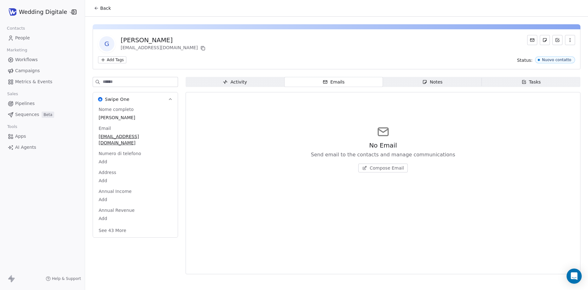
click at [241, 81] on div "Activity" at bounding box center [235, 82] width 24 height 7
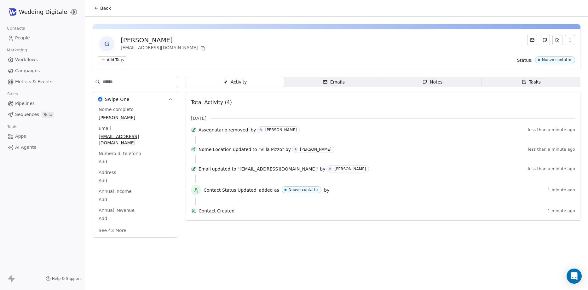
click at [22, 38] on span "People" at bounding box center [22, 38] width 15 height 7
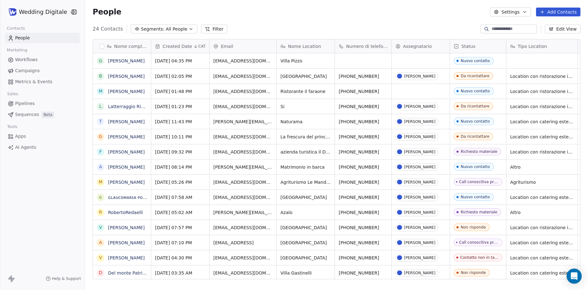
scroll to position [250, 498]
click at [125, 61] on link "[PERSON_NAME]" at bounding box center [126, 60] width 37 height 5
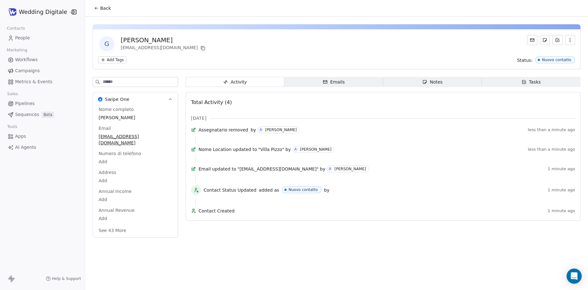
click at [356, 82] on span "Emails Emails" at bounding box center [333, 82] width 99 height 10
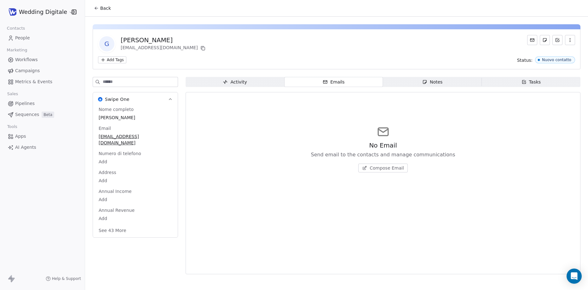
click at [105, 10] on span "Back" at bounding box center [105, 8] width 11 height 6
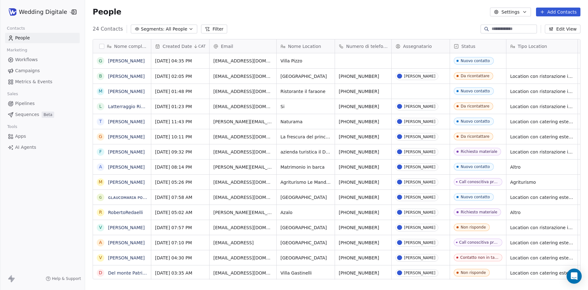
scroll to position [250, 498]
click at [101, 61] on button "grid" at bounding box center [100, 60] width 5 height 5
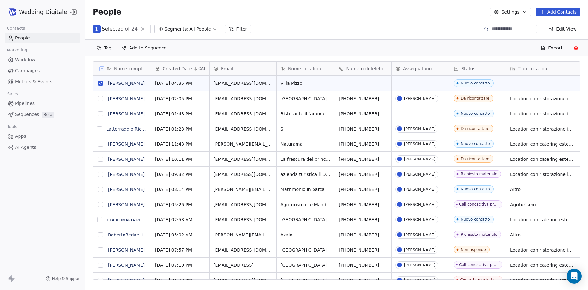
scroll to position [228, 498]
click at [578, 49] on icon at bounding box center [576, 47] width 5 height 5
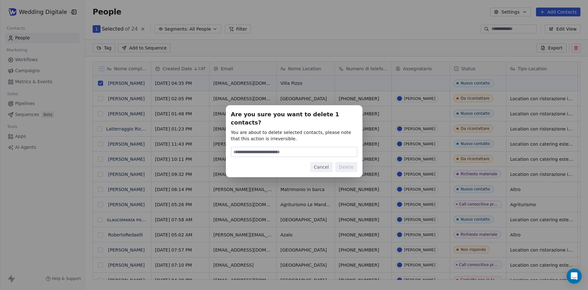
click at [277, 147] on input at bounding box center [294, 151] width 126 height 9
type input "******"
click at [353, 162] on button "Delete" at bounding box center [346, 167] width 22 height 10
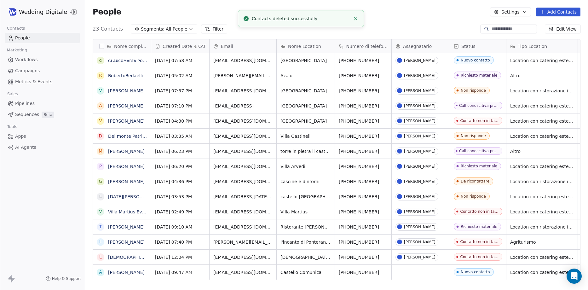
scroll to position [5, 0]
click at [125, 273] on link "[PERSON_NAME]" at bounding box center [126, 272] width 37 height 5
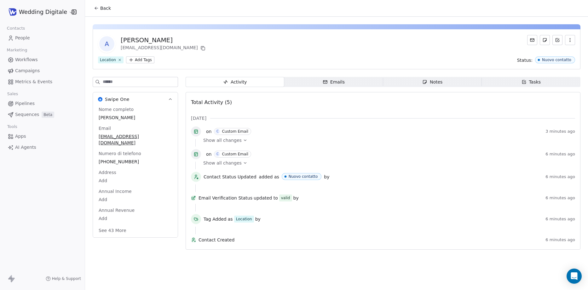
click at [345, 83] on span "Emails Emails" at bounding box center [333, 82] width 99 height 10
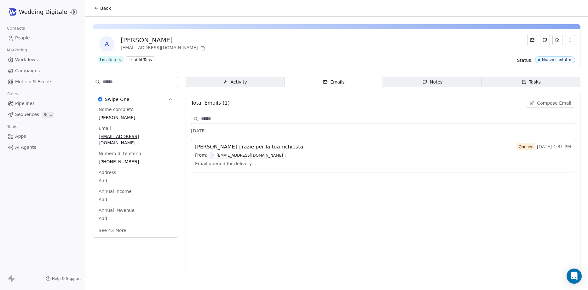
click at [248, 83] on span "Activity Activity" at bounding box center [235, 82] width 99 height 10
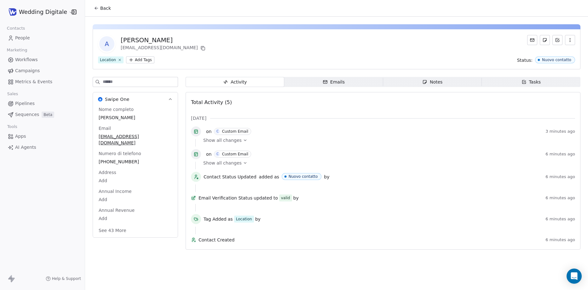
click at [343, 82] on div "Emails" at bounding box center [334, 82] width 22 height 7
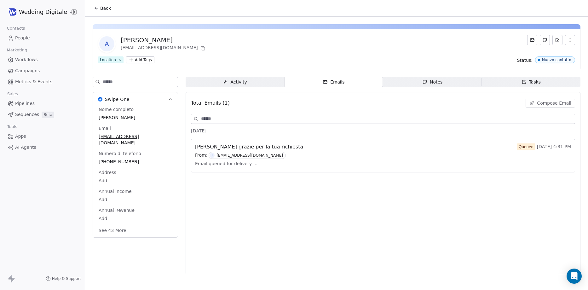
click at [312, 155] on div "From: I [EMAIL_ADDRESS][DOMAIN_NAME]" at bounding box center [383, 155] width 376 height 7
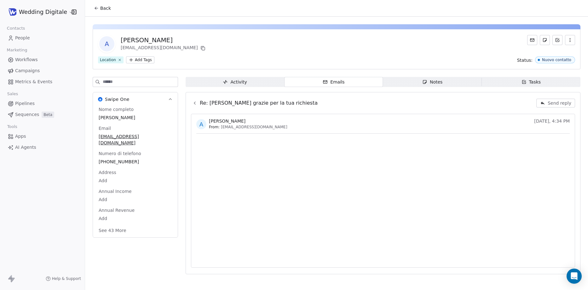
click at [256, 82] on span "Activity Activity" at bounding box center [235, 82] width 99 height 10
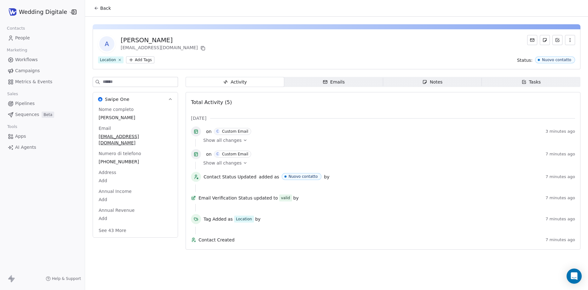
click at [243, 140] on icon at bounding box center [245, 140] width 4 height 4
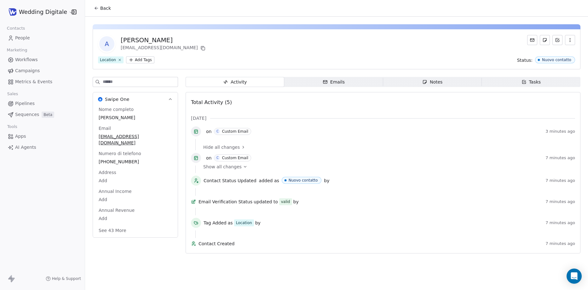
click at [237, 168] on span "Show all changes" at bounding box center [222, 167] width 38 height 6
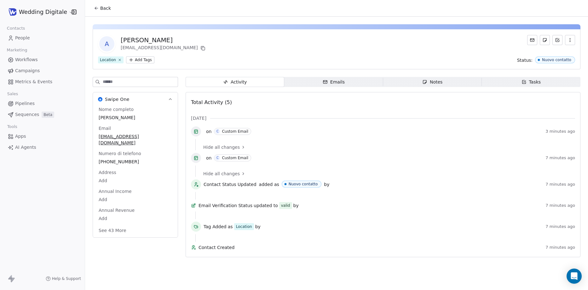
click at [242, 83] on div "Activity" at bounding box center [235, 82] width 24 height 7
click at [333, 82] on div "Emails" at bounding box center [334, 82] width 22 height 7
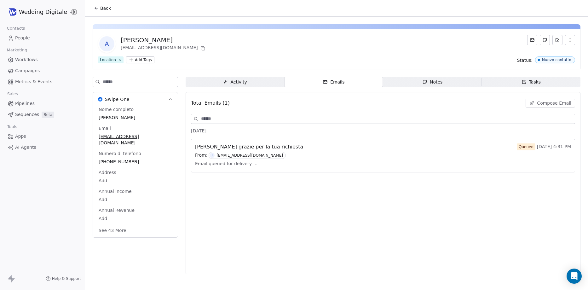
click at [252, 81] on span "Activity Activity" at bounding box center [235, 82] width 99 height 10
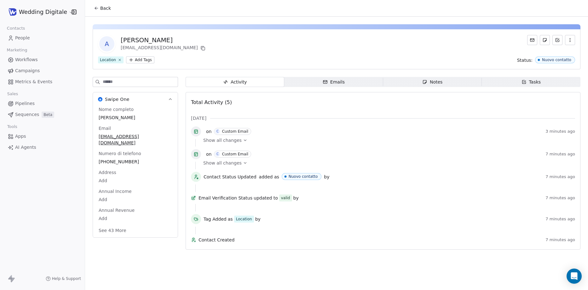
click at [321, 82] on span "Emails Emails" at bounding box center [333, 82] width 99 height 10
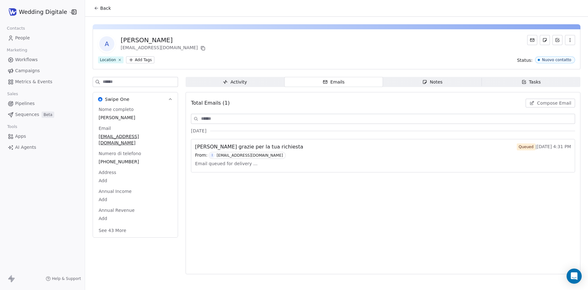
click at [313, 154] on div "From: I [EMAIL_ADDRESS][DOMAIN_NAME]" at bounding box center [383, 155] width 376 height 7
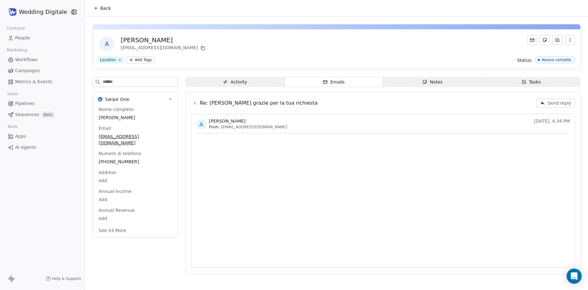
click at [105, 8] on span "Back" at bounding box center [105, 8] width 11 height 6
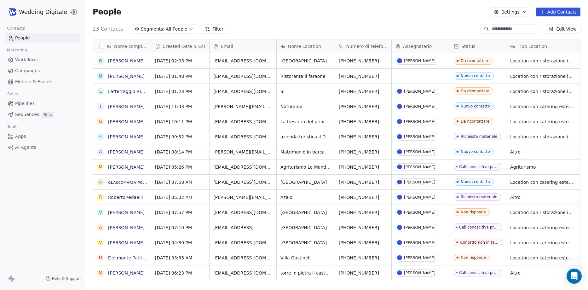
scroll to position [250, 498]
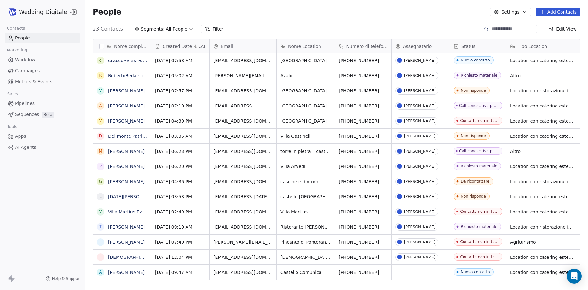
click at [252, 18] on div "People Settings Add Contacts" at bounding box center [336, 12] width 503 height 24
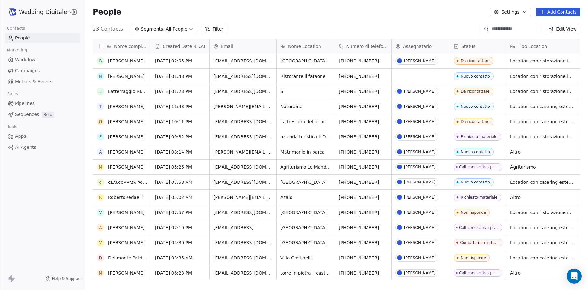
scroll to position [0, 0]
click at [169, 30] on span "All People" at bounding box center [176, 29] width 21 height 7
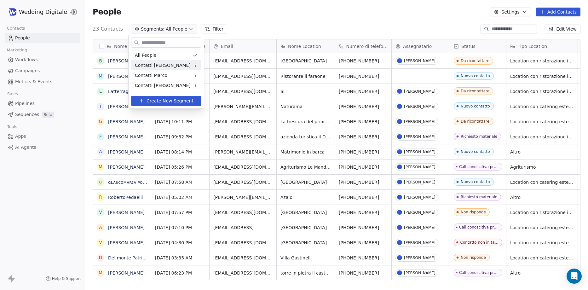
click at [162, 65] on span "Contatti [PERSON_NAME]" at bounding box center [163, 65] width 56 height 7
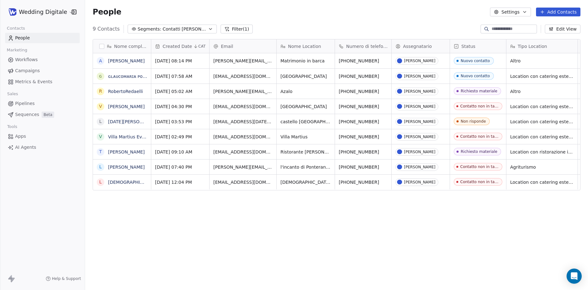
scroll to position [250, 498]
click at [156, 30] on span "Segments:" at bounding box center [150, 29] width 24 height 7
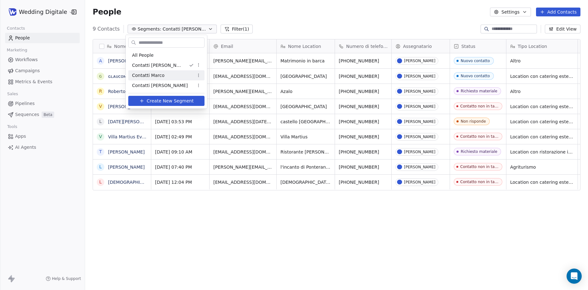
click at [159, 75] on span "Contatti Marco" at bounding box center [148, 75] width 32 height 7
